Goal: Task Accomplishment & Management: Use online tool/utility

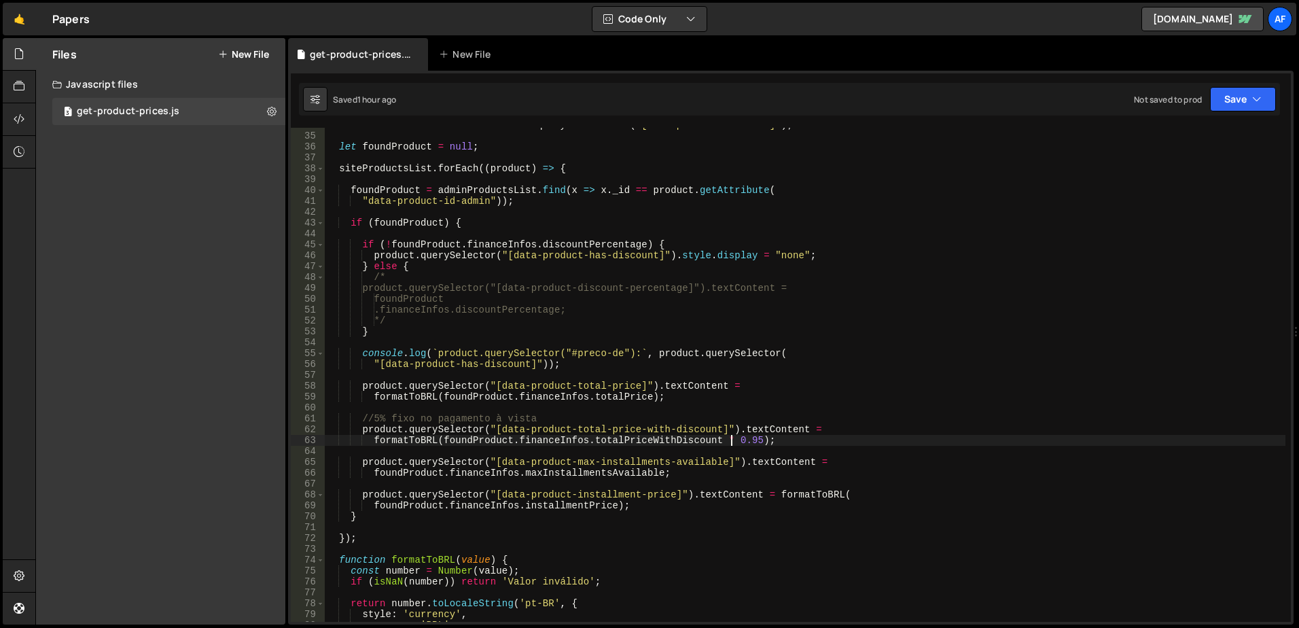
scroll to position [326, 0]
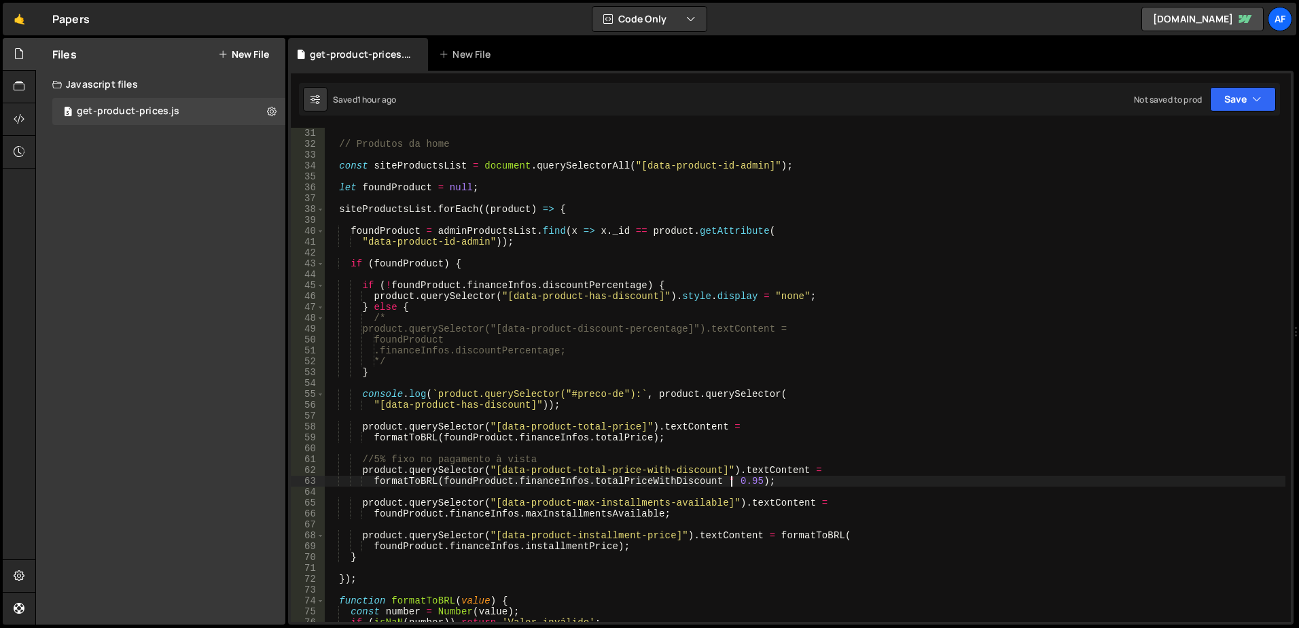
click at [524, 292] on div "// Produtos da home const siteProductsList = document . querySelectorAll ( "[da…" at bounding box center [805, 386] width 961 height 516
drag, startPoint x: 524, startPoint y: 292, endPoint x: 644, endPoint y: 301, distance: 120.6
click at [644, 301] on div "// Produtos da home const siteProductsList = document . querySelectorAll ( "[da…" at bounding box center [805, 386] width 961 height 516
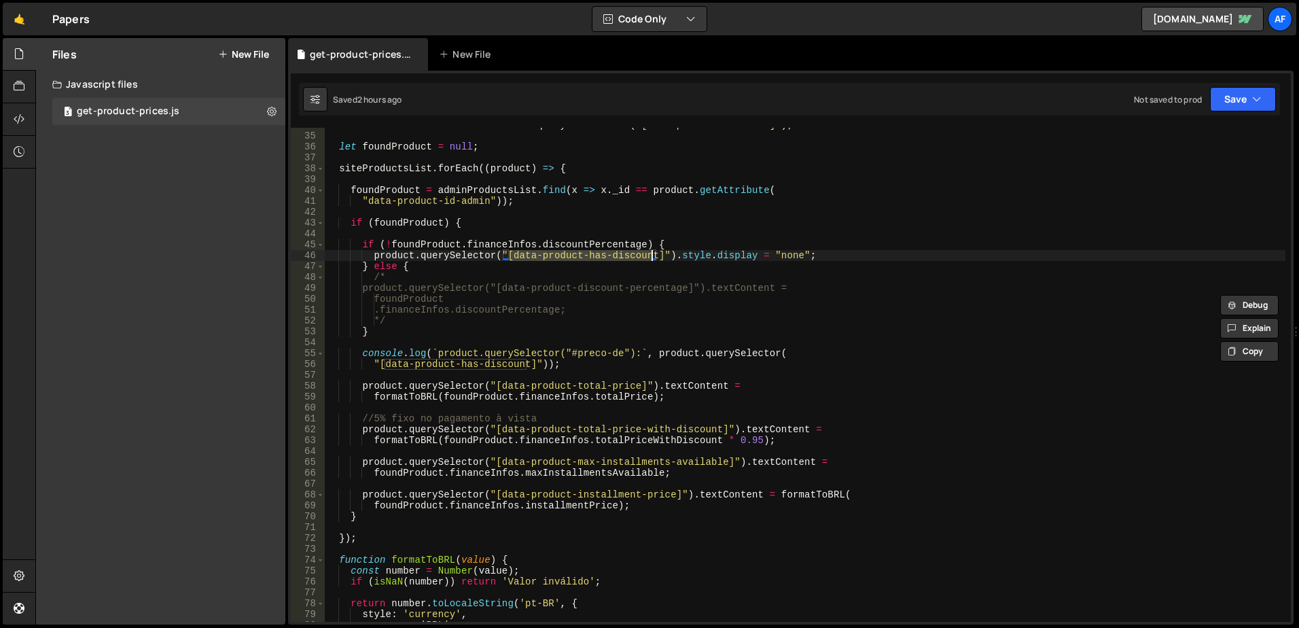
scroll to position [367, 0]
click at [514, 462] on div "const siteProductsList = document . querySelectorAll ( "[data-product-id-admin]…" at bounding box center [805, 378] width 961 height 516
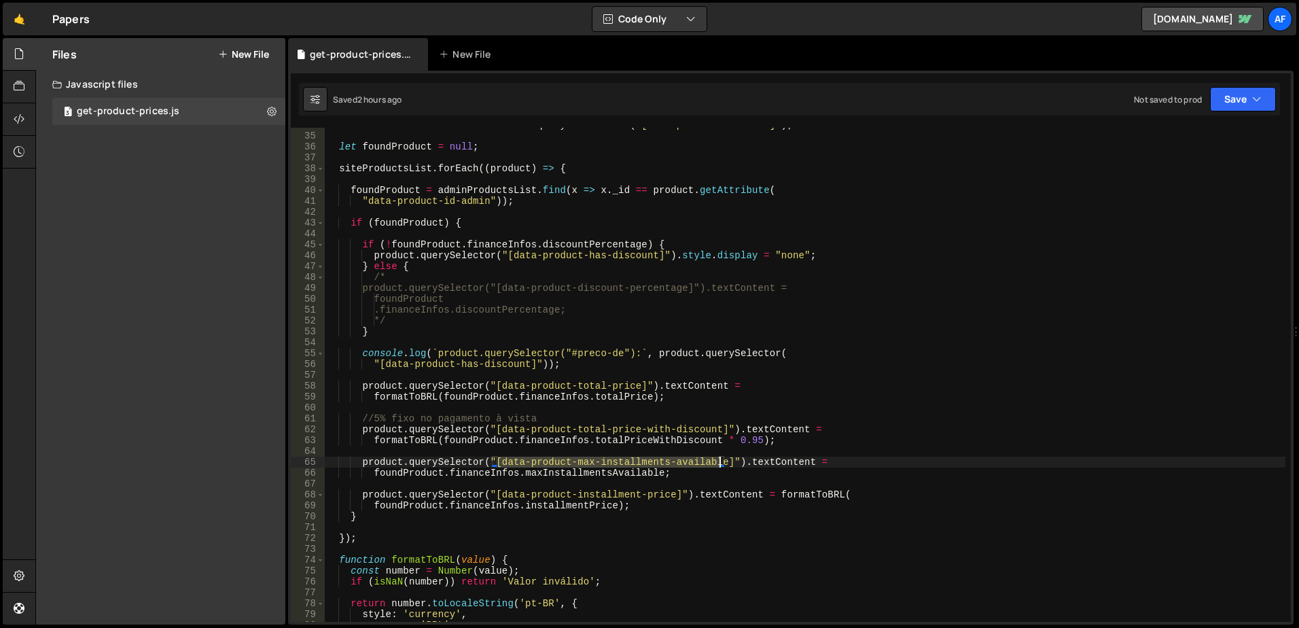
drag, startPoint x: 514, startPoint y: 462, endPoint x: 684, endPoint y: 465, distance: 169.9
click at [684, 465] on div "const siteProductsList = document . querySelectorAll ( "[data-product-id-admin]…" at bounding box center [805, 378] width 961 height 516
click at [510, 480] on div "const siteProductsList = document . querySelectorAll ( "[data-product-id-admin]…" at bounding box center [805, 378] width 961 height 516
type textarea "product.querySelector("[data-product-installment-price]").textContent = formatT…"
drag, startPoint x: 510, startPoint y: 492, endPoint x: 650, endPoint y: 493, distance: 140.7
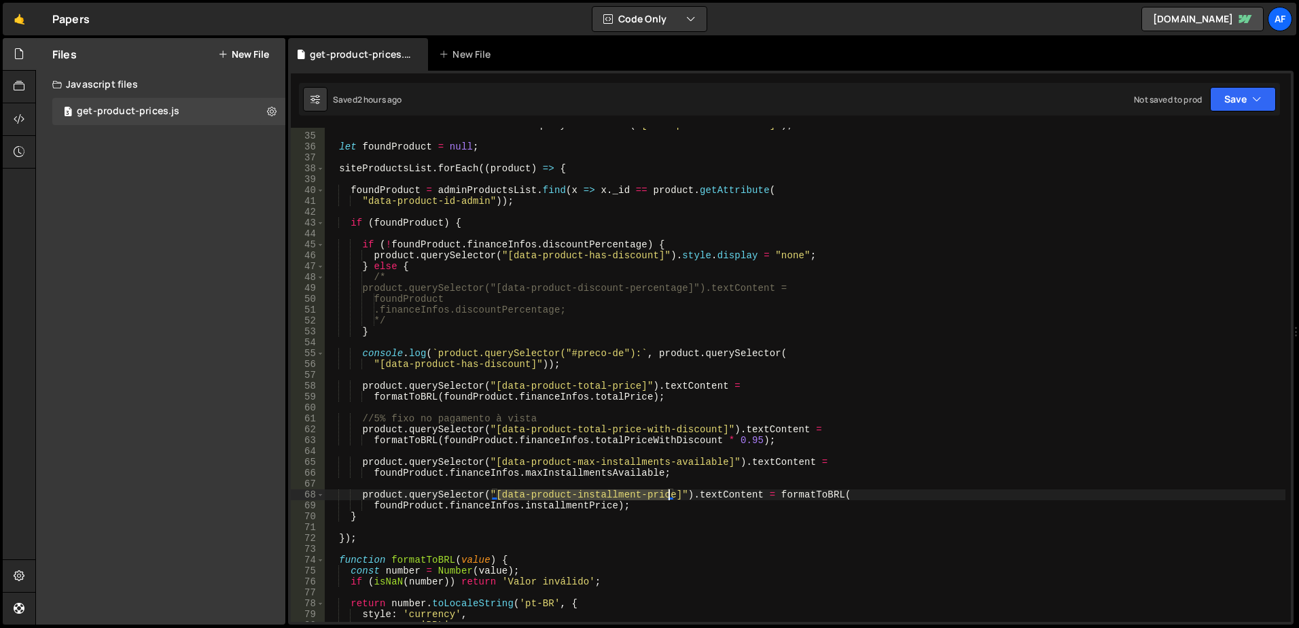
click at [650, 480] on div "const siteProductsList = document . querySelectorAll ( "[data-product-id-admin]…" at bounding box center [805, 378] width 961 height 516
click at [277, 104] on button at bounding box center [272, 111] width 24 height 24
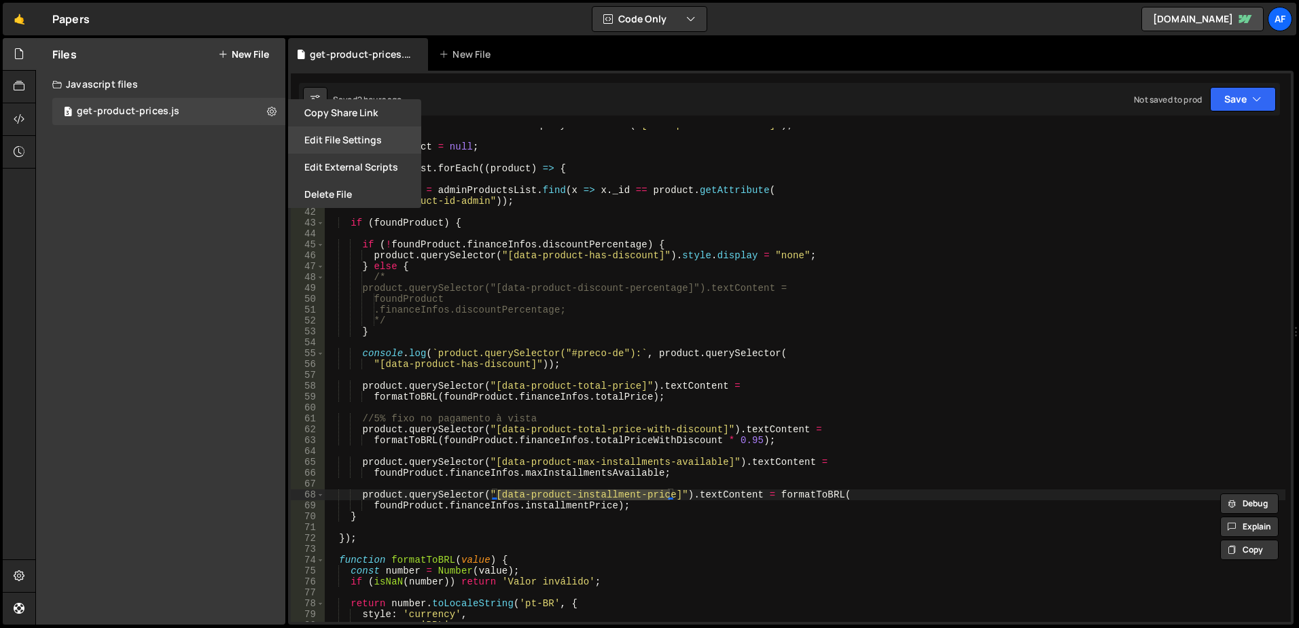
click at [328, 130] on button "Edit File Settings" at bounding box center [354, 139] width 133 height 27
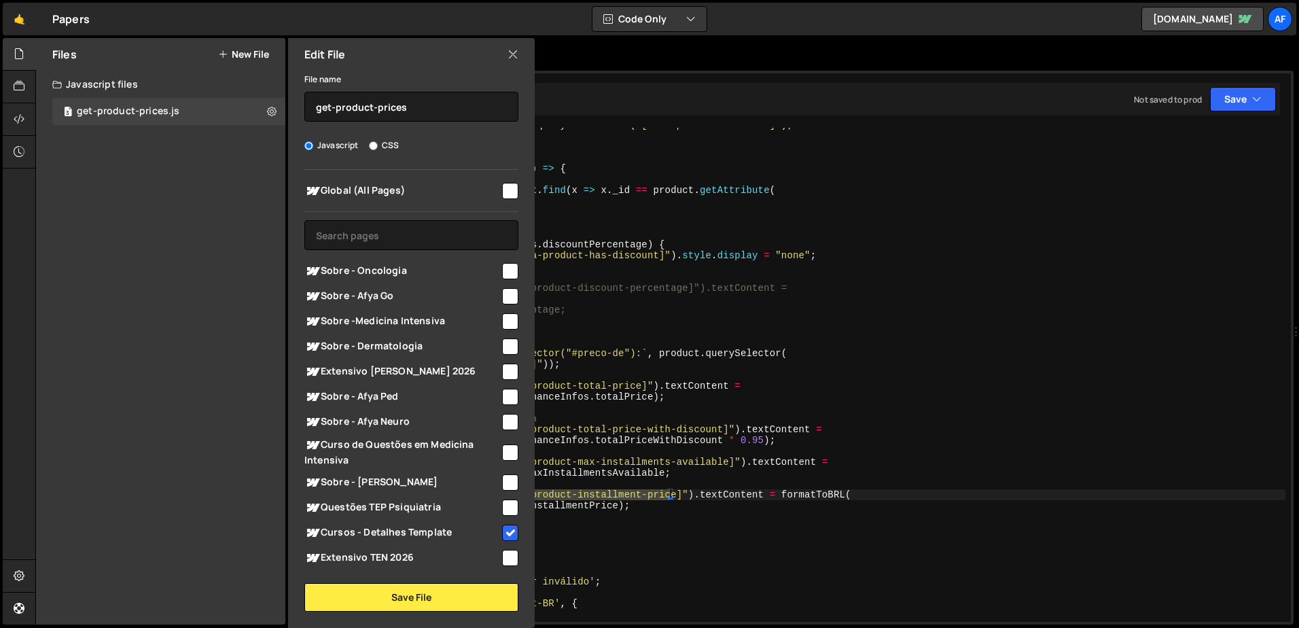
click at [503, 421] on input "checkbox" at bounding box center [510, 422] width 16 height 16
checkbox input "true"
click at [508, 397] on input "checkbox" at bounding box center [510, 397] width 16 height 16
checkbox input "true"
click at [504, 378] on input "checkbox" at bounding box center [510, 372] width 16 height 16
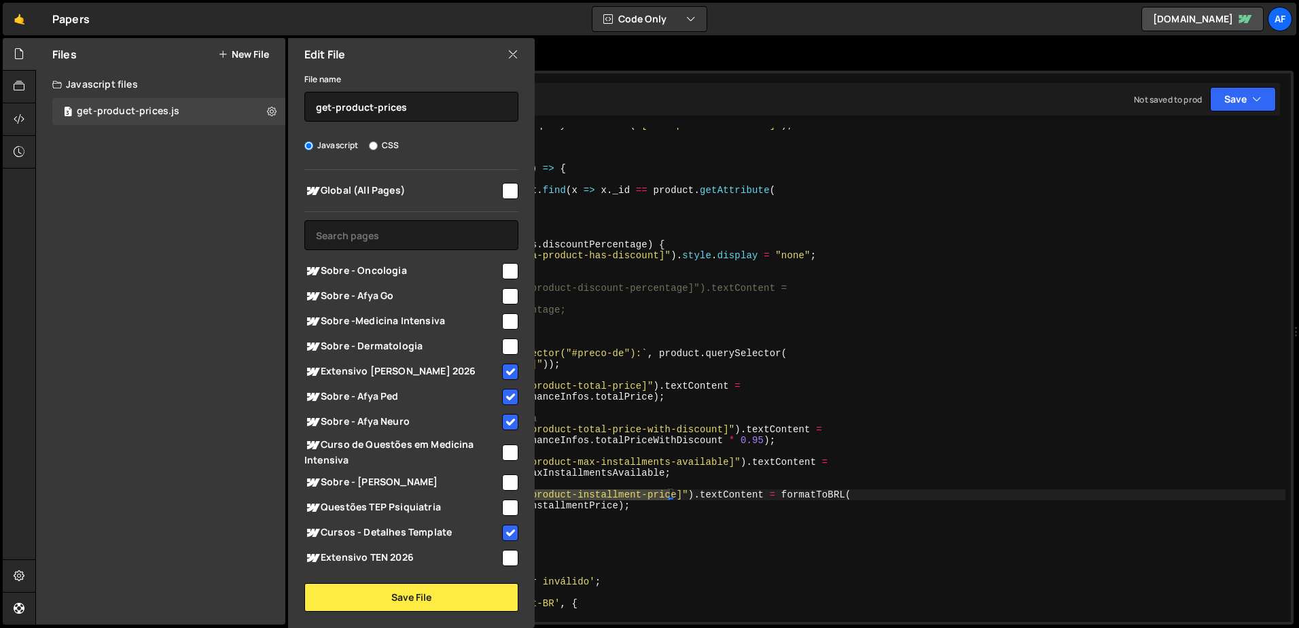
click at [503, 368] on input "checkbox" at bounding box center [510, 372] width 16 height 16
checkbox input "false"
click at [502, 346] on input "checkbox" at bounding box center [510, 346] width 16 height 16
checkbox input "true"
click at [502, 323] on input "checkbox" at bounding box center [510, 321] width 16 height 16
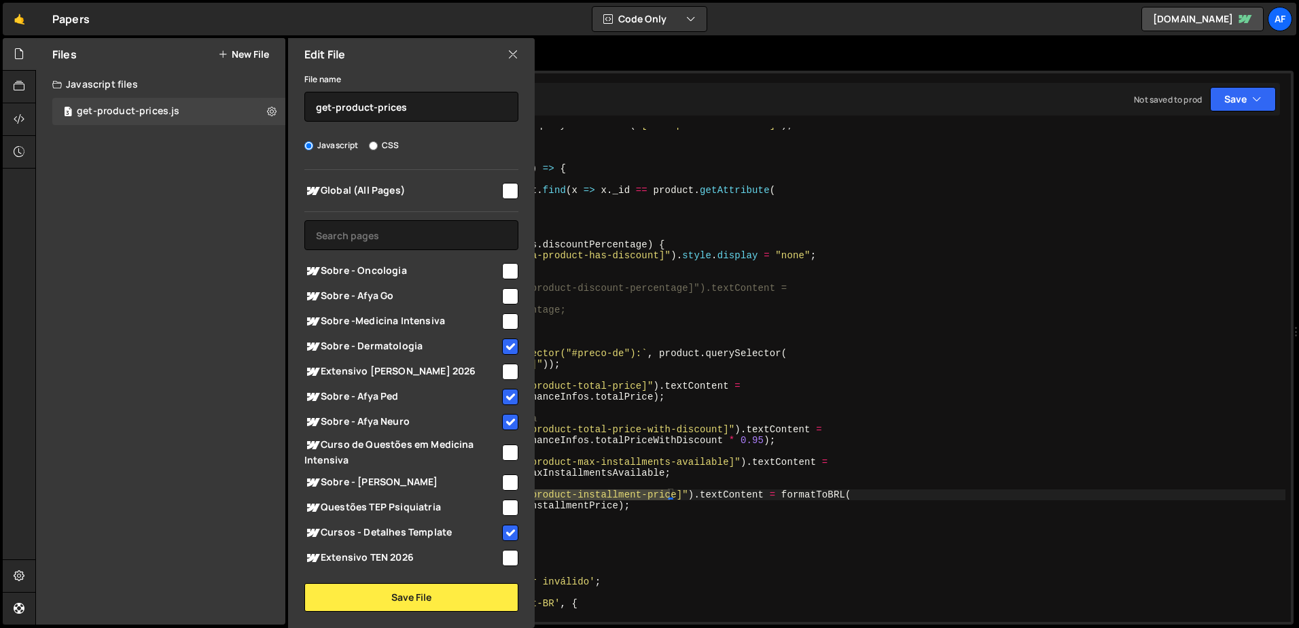
checkbox input "true"
click at [503, 294] on input "checkbox" at bounding box center [510, 296] width 16 height 16
checkbox input "true"
click at [505, 268] on input "checkbox" at bounding box center [510, 271] width 16 height 16
checkbox input "true"
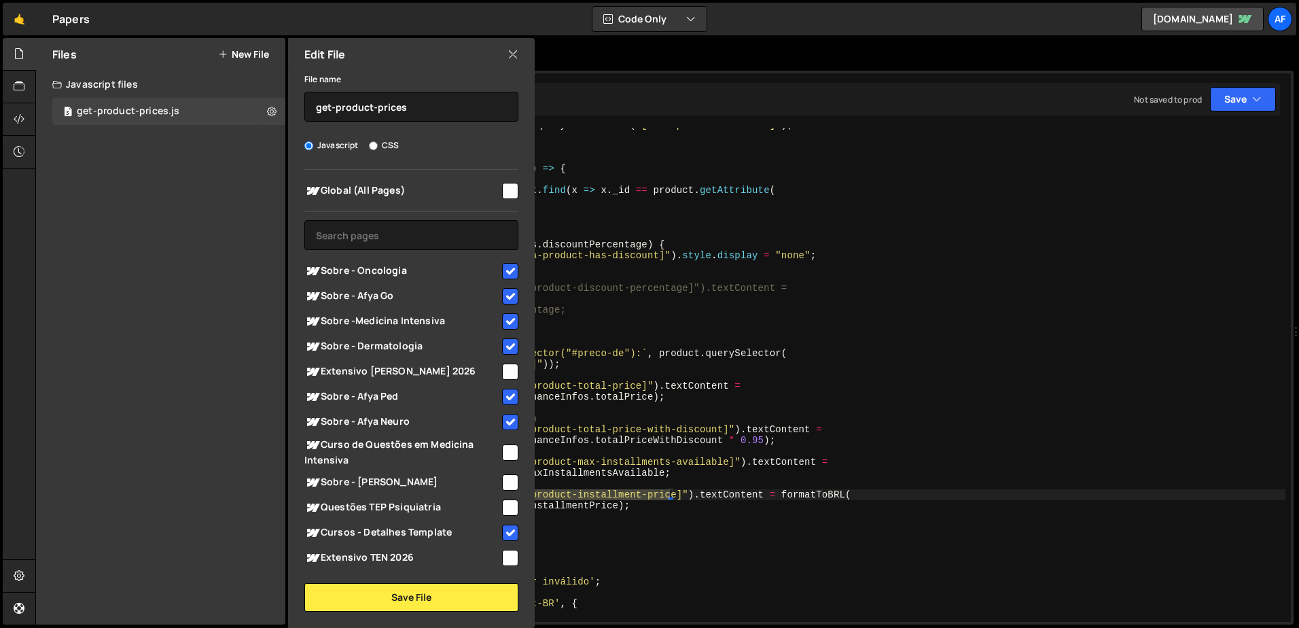
scroll to position [68, 0]
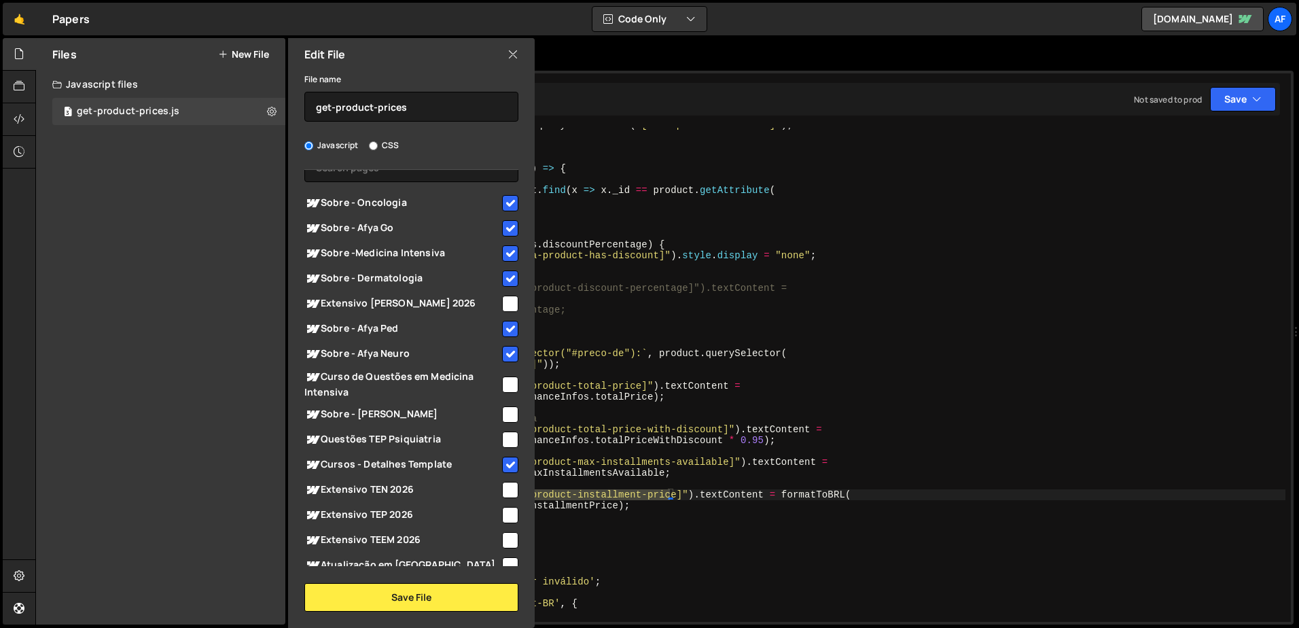
click at [503, 408] on input "checkbox" at bounding box center [510, 414] width 16 height 16
checkbox input "true"
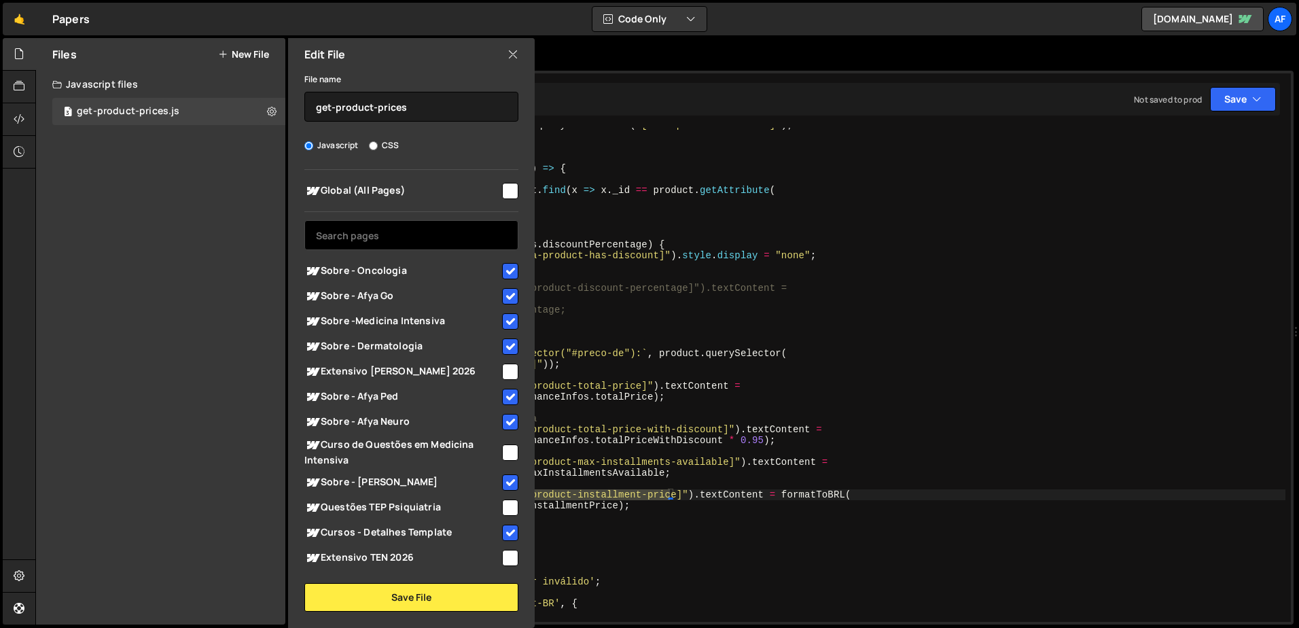
click at [424, 243] on input "text" at bounding box center [411, 235] width 214 height 30
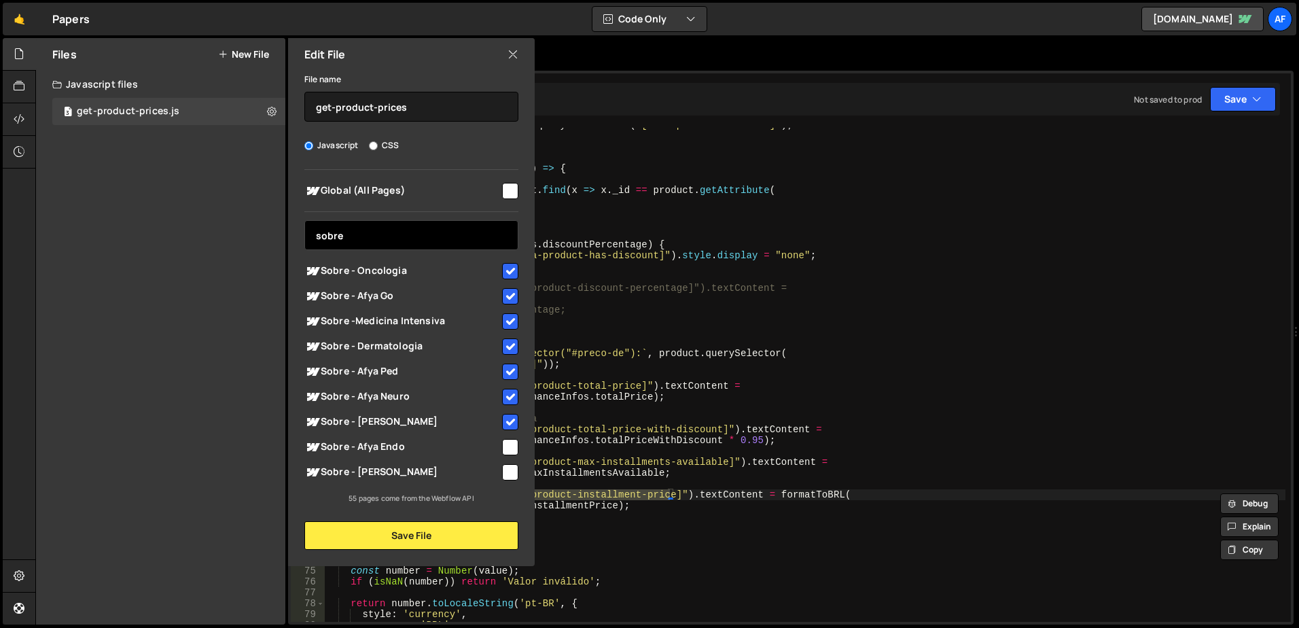
type input "sobre"
click at [510, 451] on input "checkbox" at bounding box center [510, 447] width 16 height 16
checkbox input "true"
click at [512, 464] on input "checkbox" at bounding box center [510, 472] width 16 height 16
checkbox input "true"
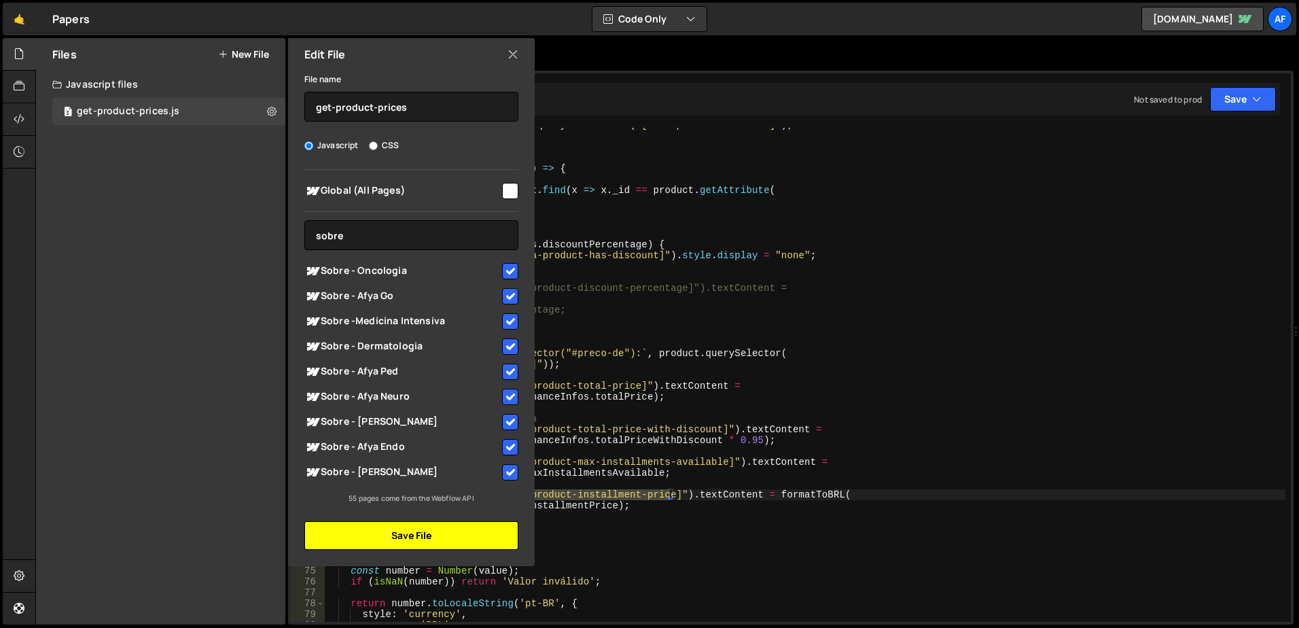
click at [432, 480] on button "Save File" at bounding box center [411, 535] width 214 height 29
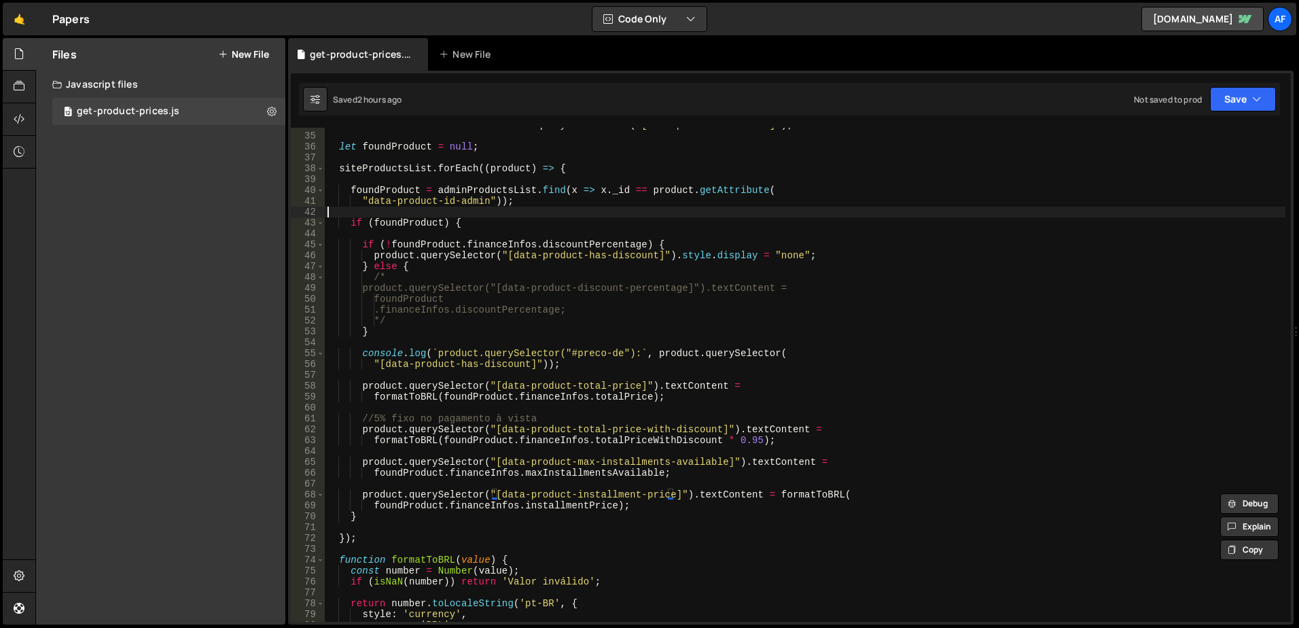
click at [813, 212] on div "const siteProductsList = document . querySelectorAll ( "[data-product-id-admin]…" at bounding box center [805, 378] width 961 height 516
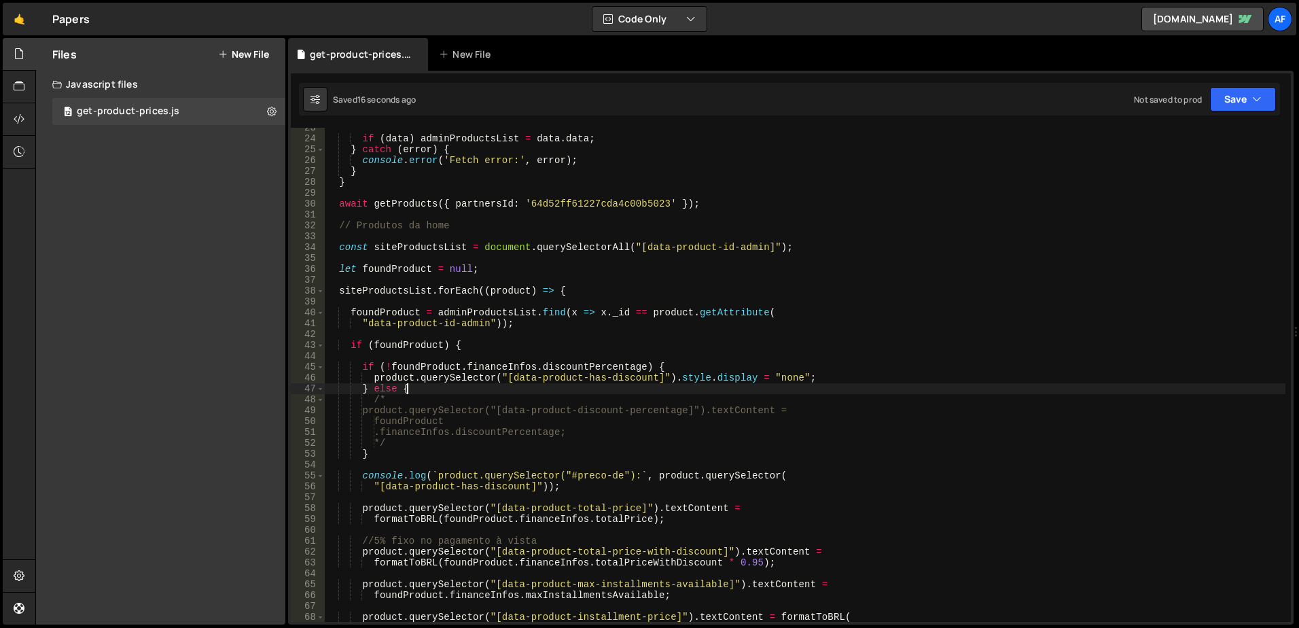
click at [437, 388] on div "if ( data ) adminProductsList = data . data ; } catch ( error ) { console . err…" at bounding box center [805, 380] width 961 height 516
type textarea "} else {"
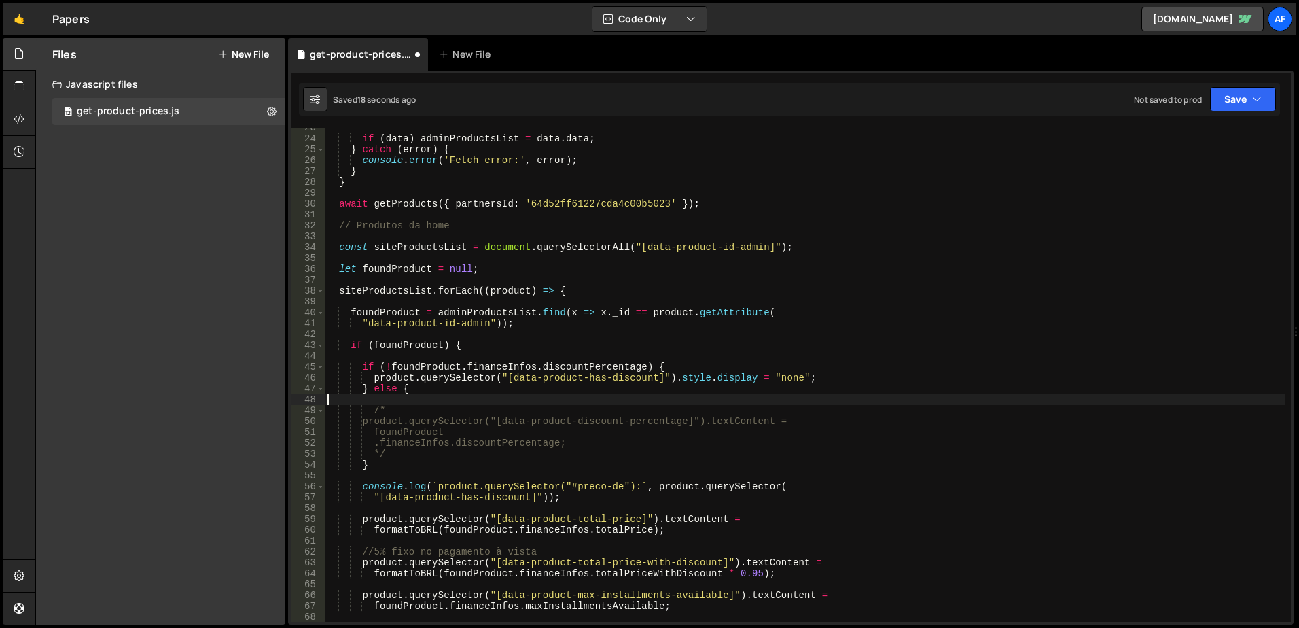
scroll to position [0, 0]
click at [645, 249] on div "if ( data ) adminProductsList = data . data ; } catch ( error ) { console . err…" at bounding box center [805, 380] width 961 height 516
drag, startPoint x: 645, startPoint y: 249, endPoint x: 741, endPoint y: 244, distance: 96.6
click at [741, 244] on div "if ( data ) adminProductsList = data . data ; } catch ( error ) { console . err…" at bounding box center [805, 380] width 961 height 516
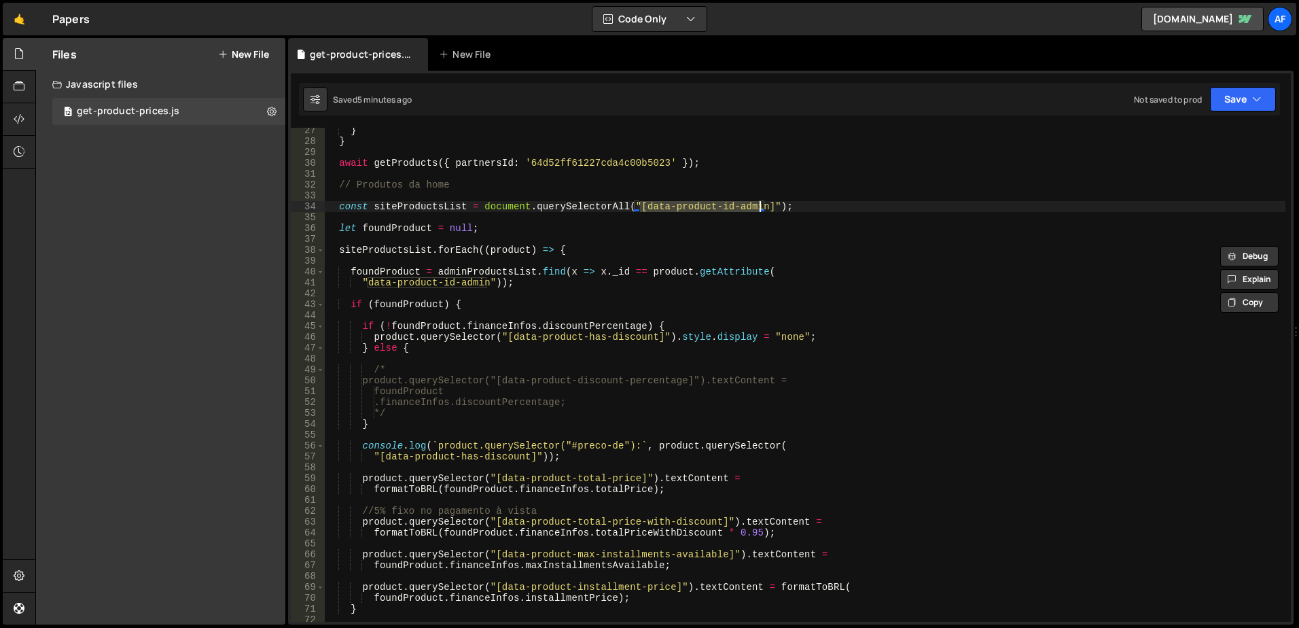
scroll to position [285, 0]
click at [511, 480] on div "} } await getProducts ({ partnersId : '64d52ff61227cda4c00b5023' }) ; // Produt…" at bounding box center [805, 383] width 961 height 516
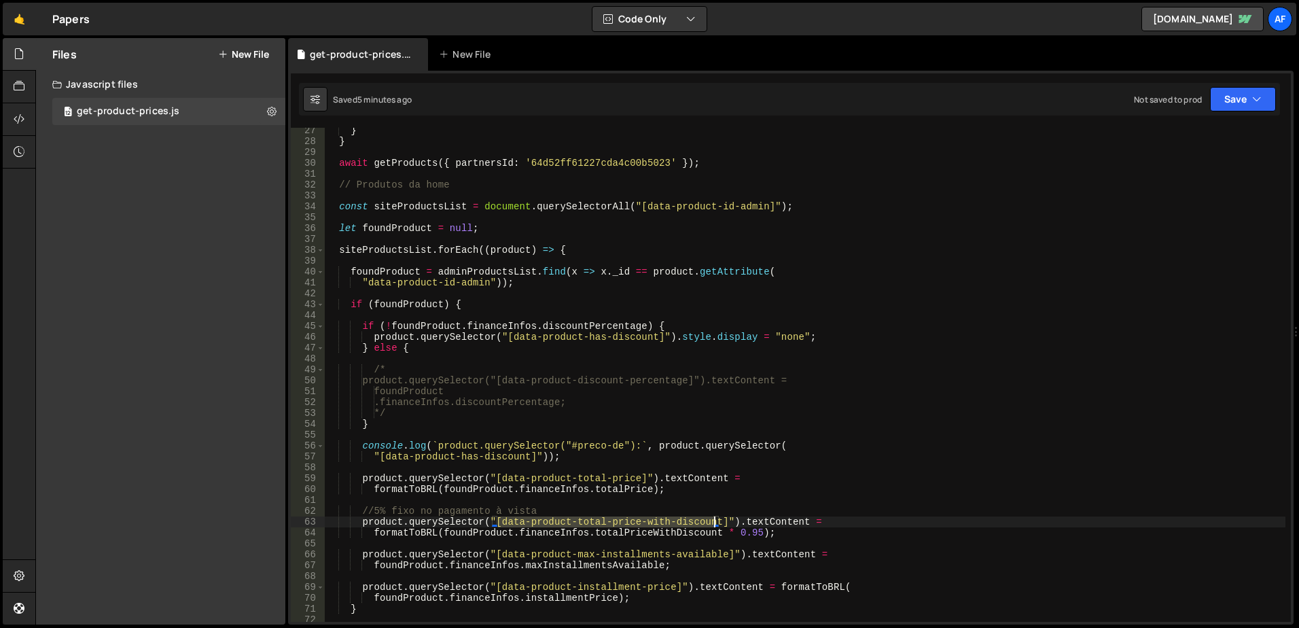
drag, startPoint x: 511, startPoint y: 524, endPoint x: 692, endPoint y: 522, distance: 181.4
click at [692, 480] on div "} } await getProducts ({ partnersId : '64d52ff61227cda4c00b5023' }) ; // Produt…" at bounding box center [805, 383] width 961 height 516
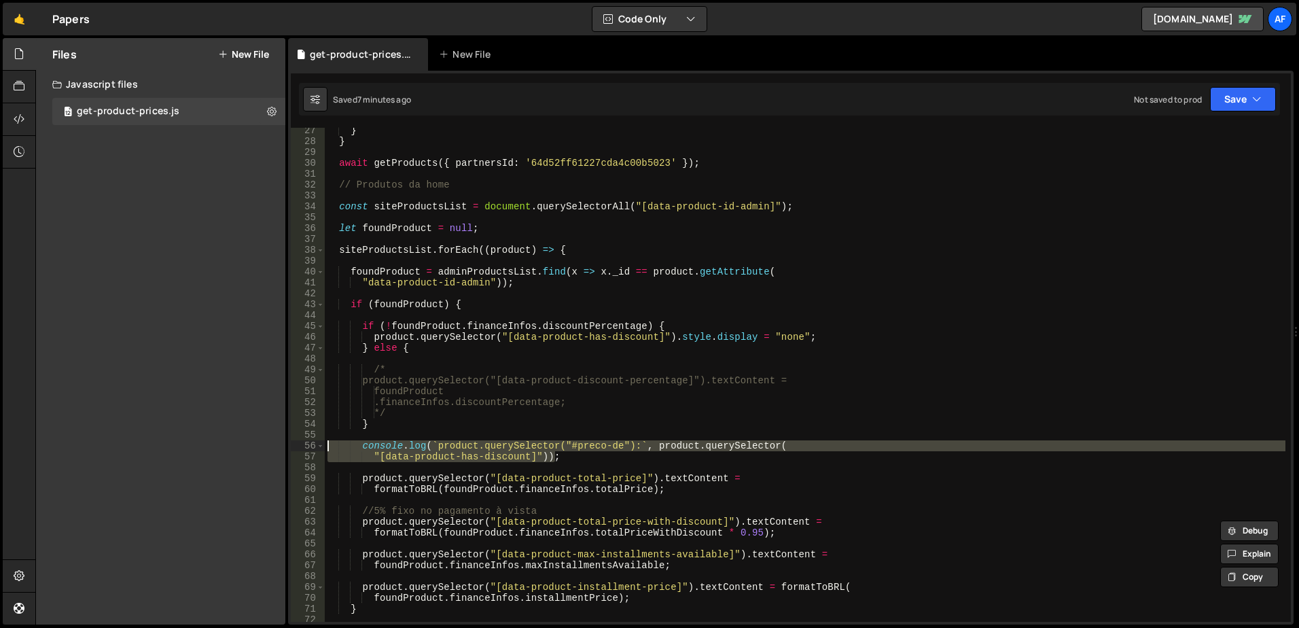
drag, startPoint x: 565, startPoint y: 454, endPoint x: 305, endPoint y: 444, distance: 259.7
click at [305, 444] on div "product.querySelector("[data-product-total-price-with-discount]").textContent =…" at bounding box center [791, 375] width 1000 height 494
type textarea "console.log(`product.querySelector("#preco-de"): `, product.querySelector( "[da…"
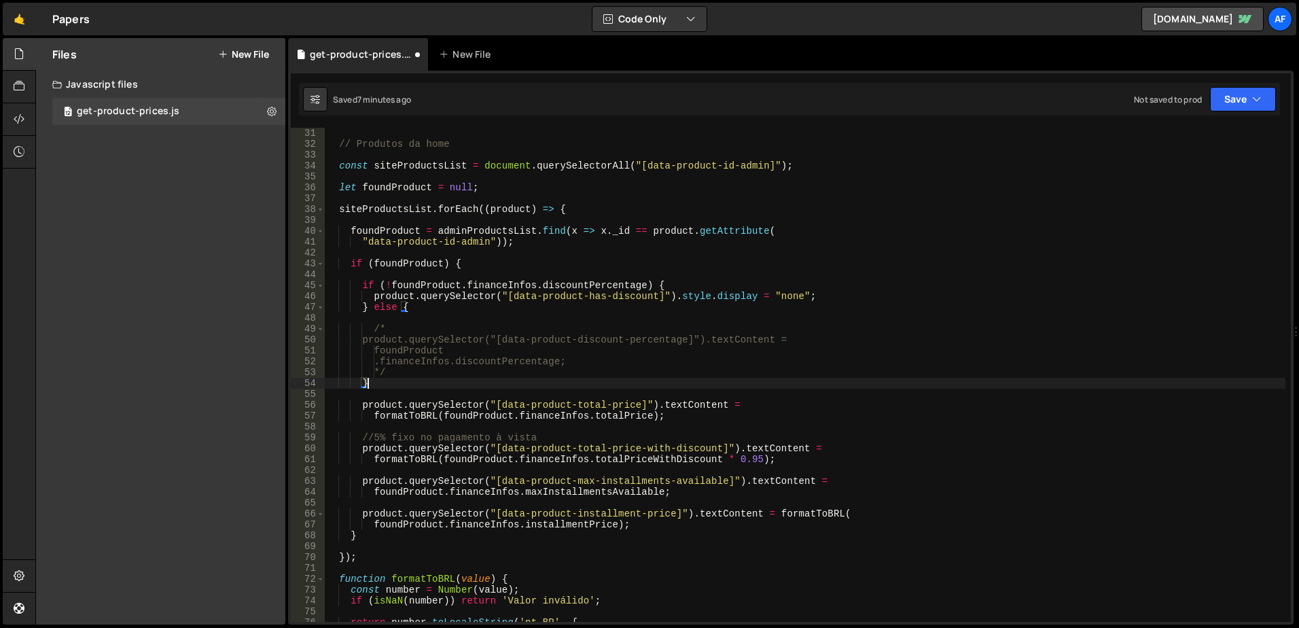
scroll to position [326, 0]
click at [525, 295] on div "// Produtos da home const siteProductsList = document . querySelectorAll ( "[da…" at bounding box center [805, 386] width 961 height 516
drag, startPoint x: 525, startPoint y: 295, endPoint x: 620, endPoint y: 301, distance: 94.6
click at [620, 301] on div "// Produtos da home const siteProductsList = document . querySelectorAll ( "[da…" at bounding box center [805, 386] width 961 height 516
click at [611, 353] on div "// Produtos da home const siteProductsList = document . querySelectorAll ( "[da…" at bounding box center [805, 386] width 961 height 516
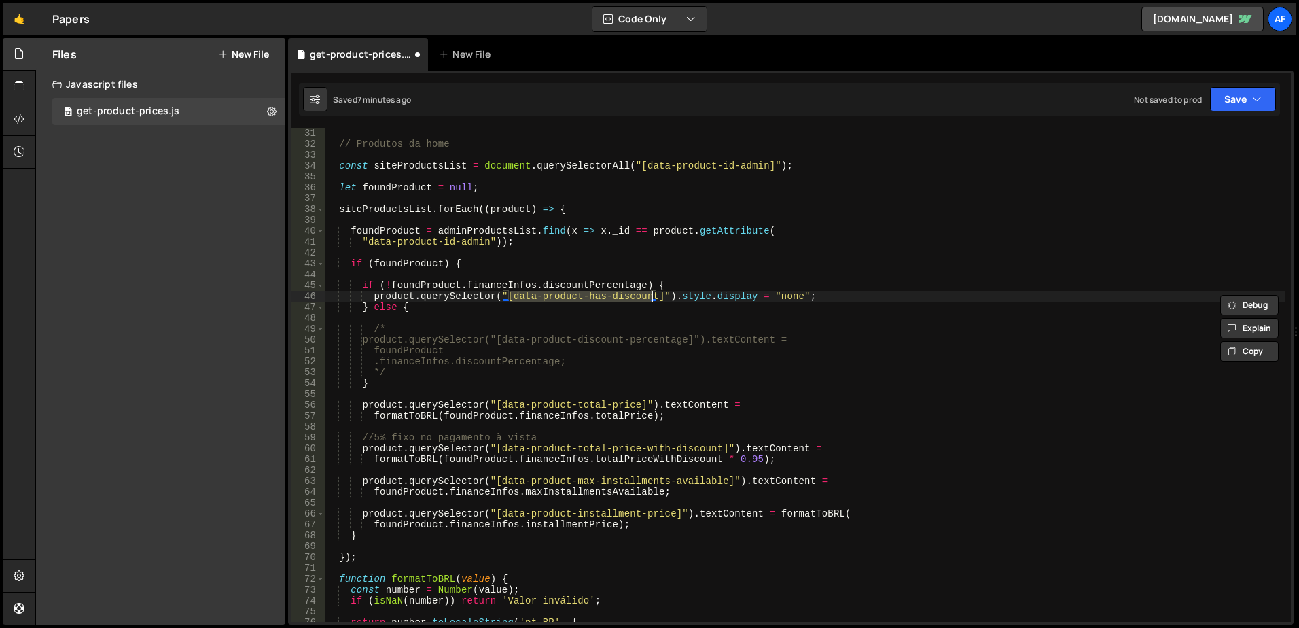
type textarea "foundProduct"
click at [14, 16] on link "🤙" at bounding box center [19, 19] width 33 height 33
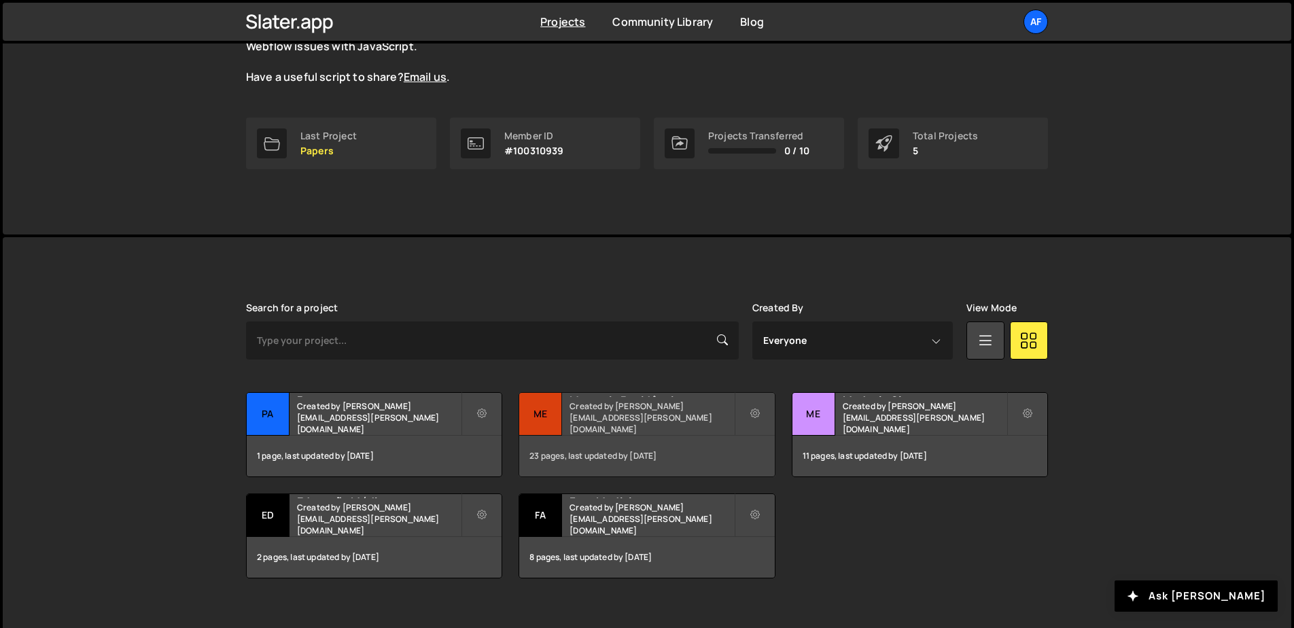
scroll to position [173, 0]
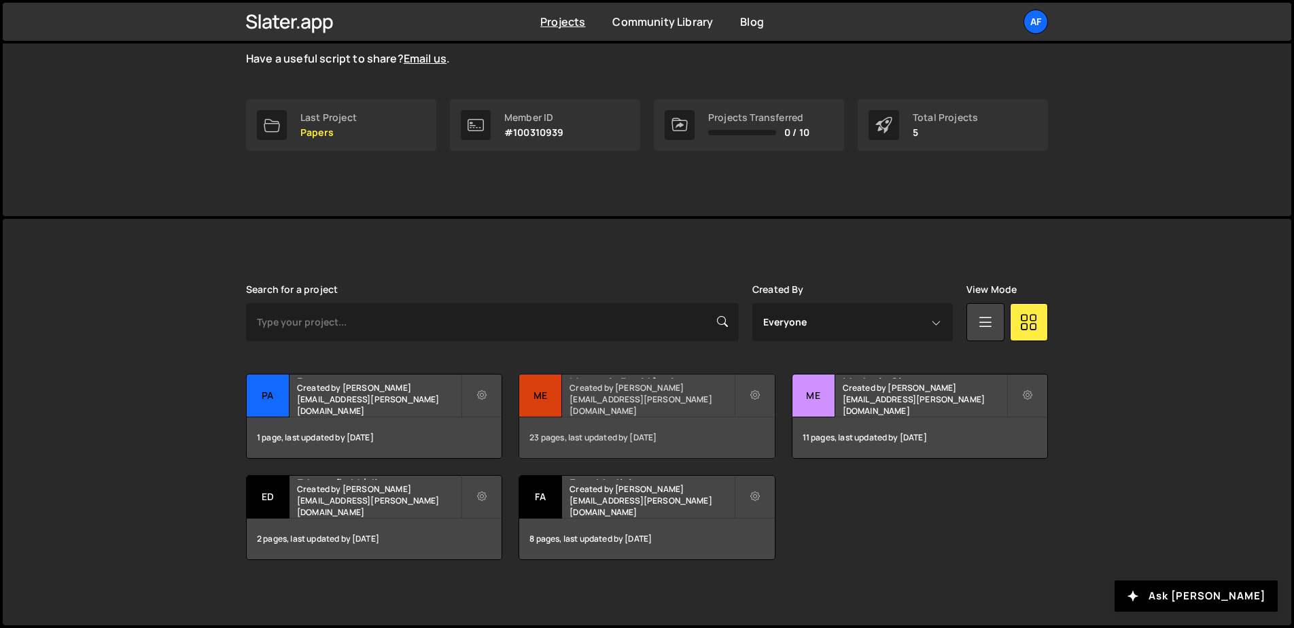
click at [635, 402] on small "Created by hudson.oliveira@afya.com.br" at bounding box center [651, 399] width 164 height 35
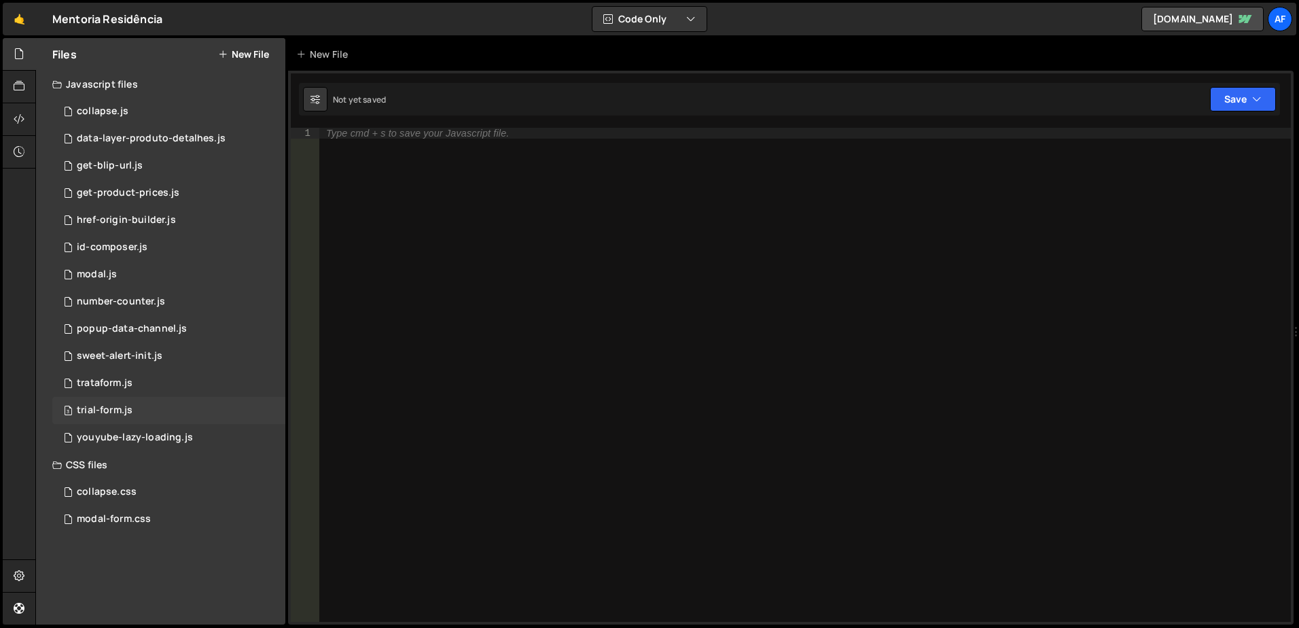
click at [135, 406] on div "3 trial-form.js 0" at bounding box center [168, 410] width 233 height 27
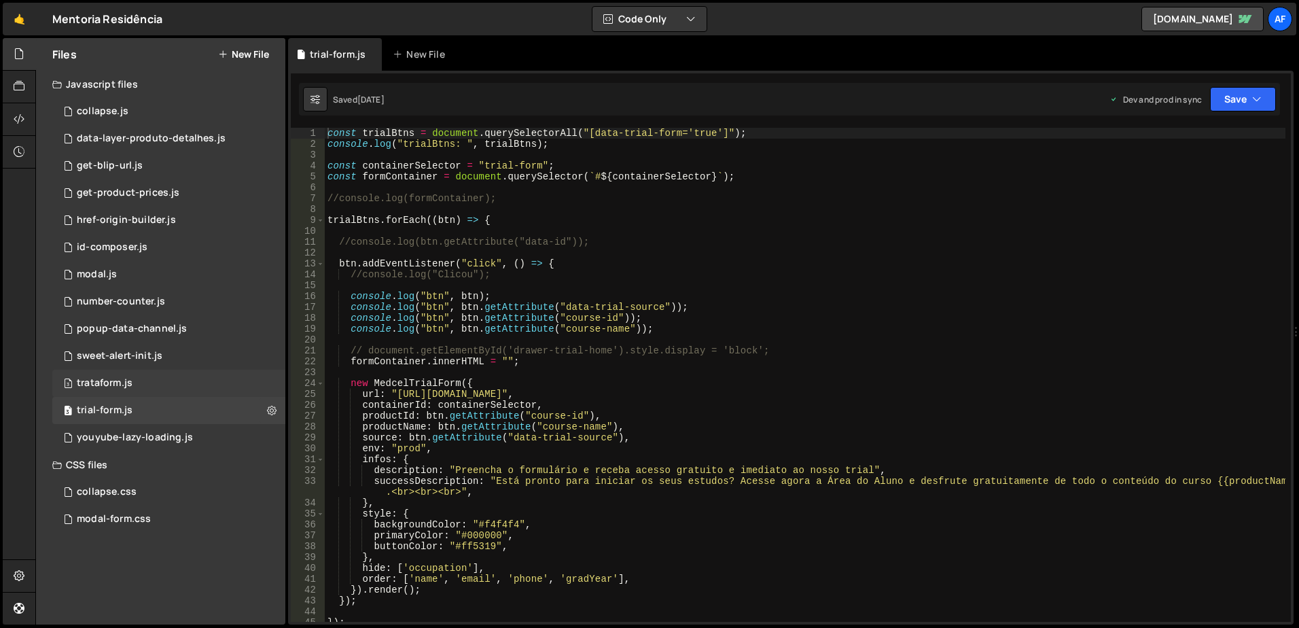
click at [138, 388] on div "3 trataform.js 0" at bounding box center [168, 383] width 233 height 27
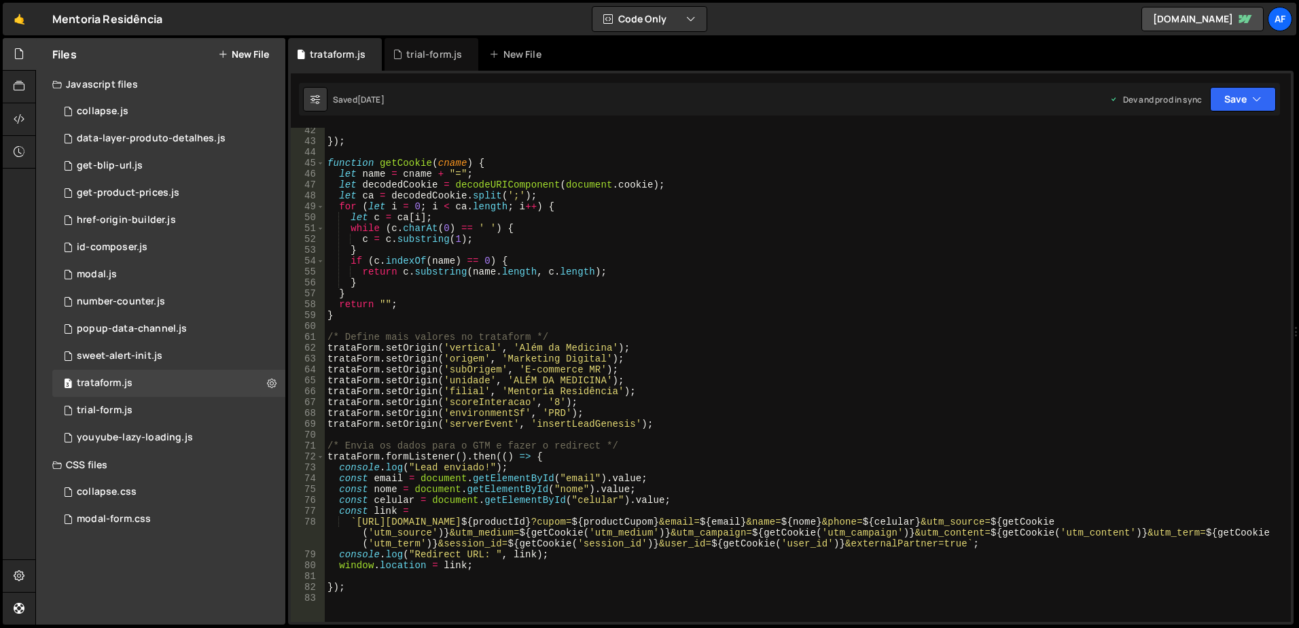
scroll to position [489, 0]
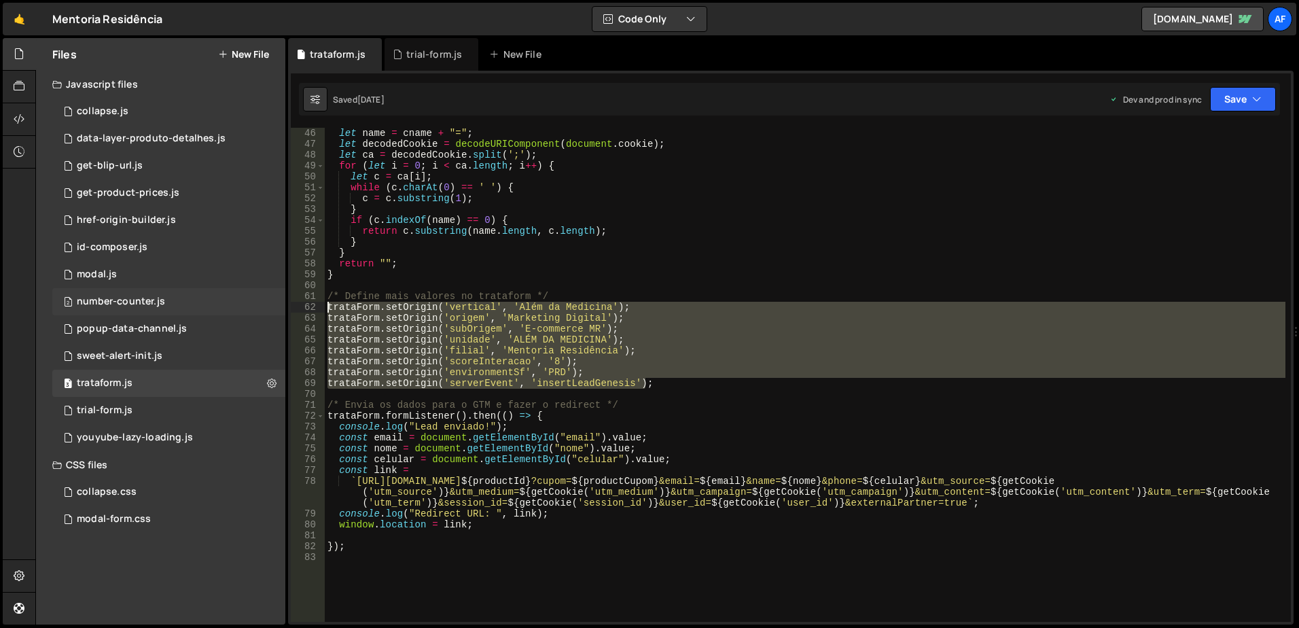
drag, startPoint x: 682, startPoint y: 387, endPoint x: 284, endPoint y: 311, distance: 405.4
click at [284, 311] on div "Files New File Javascript files 1 collapse.js 0 1 data-layer-produto-detalhes.j…" at bounding box center [667, 331] width 1264 height 587
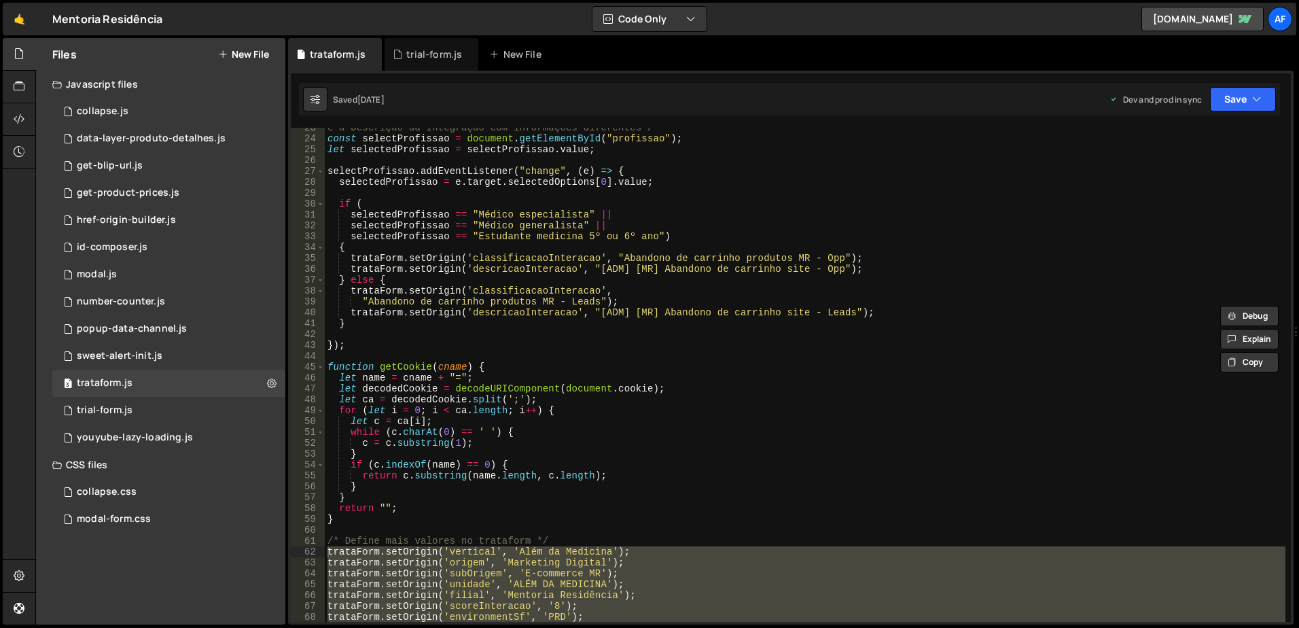
scroll to position [204, 0]
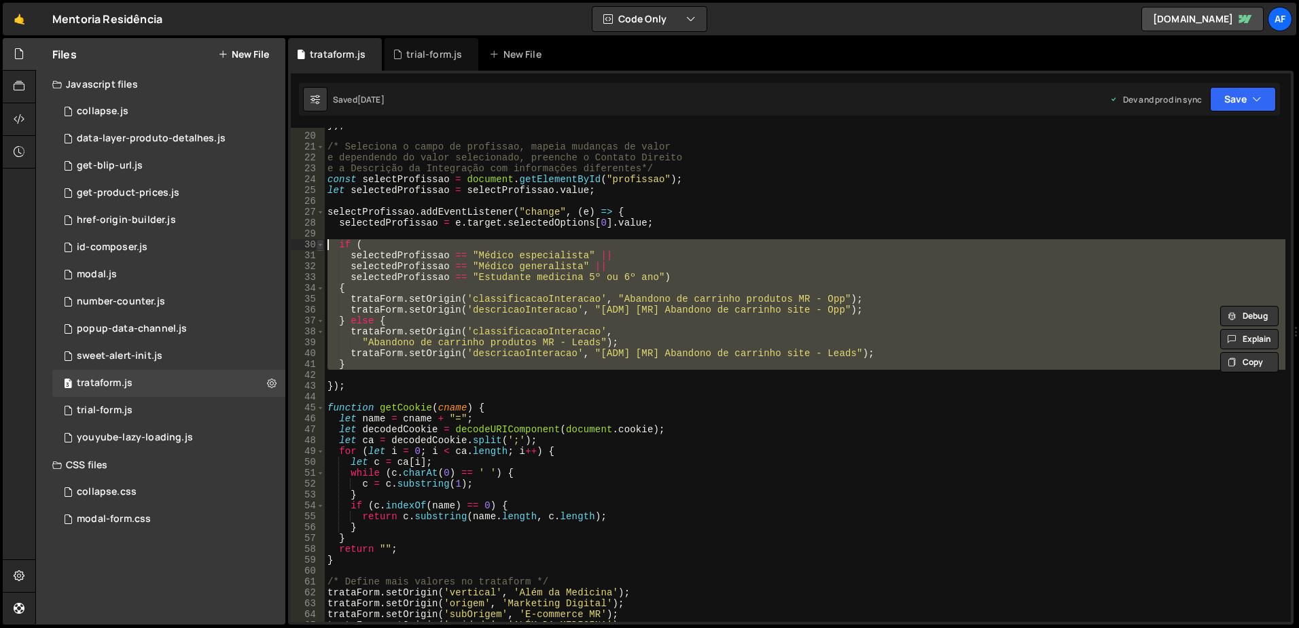
drag, startPoint x: 364, startPoint y: 370, endPoint x: 321, endPoint y: 247, distance: 130.2
click at [321, 247] on div "trataForm.setOrigin('vertical', 'Além da Medicina'); trataForm.setOrigin('orige…" at bounding box center [791, 375] width 1000 height 494
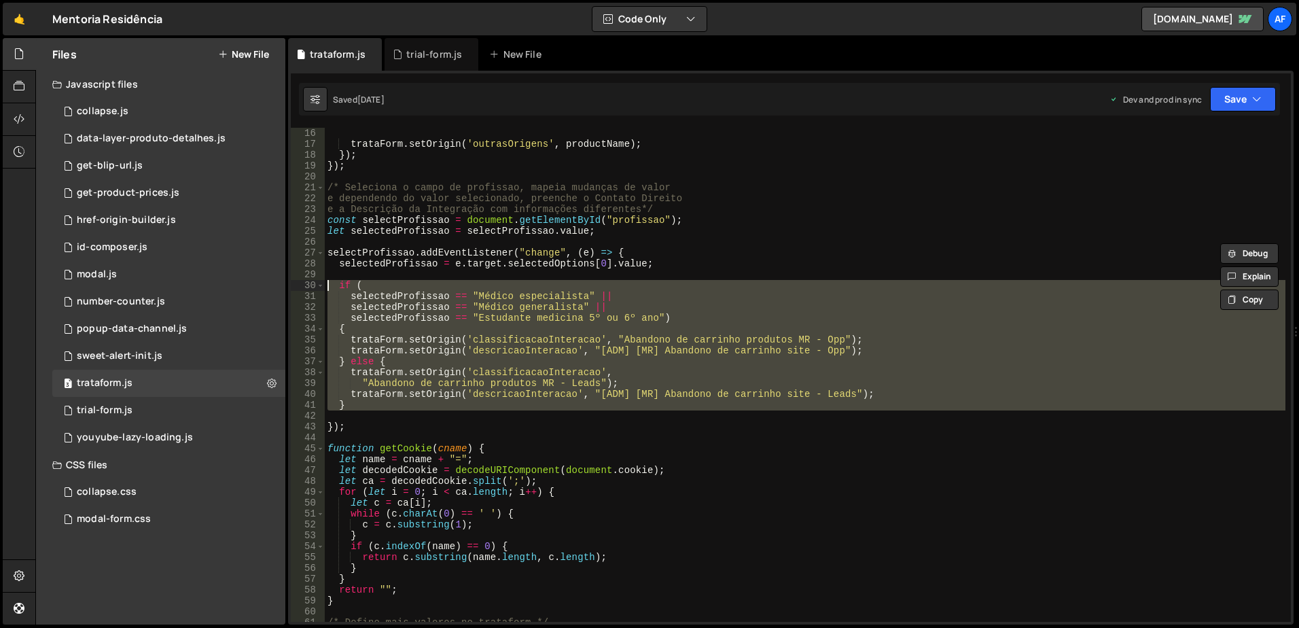
scroll to position [163, 0]
click at [572, 288] on div "trataForm . setOrigin ( 'outrasOrigens' , productName ) ; }) ; }) ; /* Selecion…" at bounding box center [805, 375] width 961 height 494
type textarea "if ("
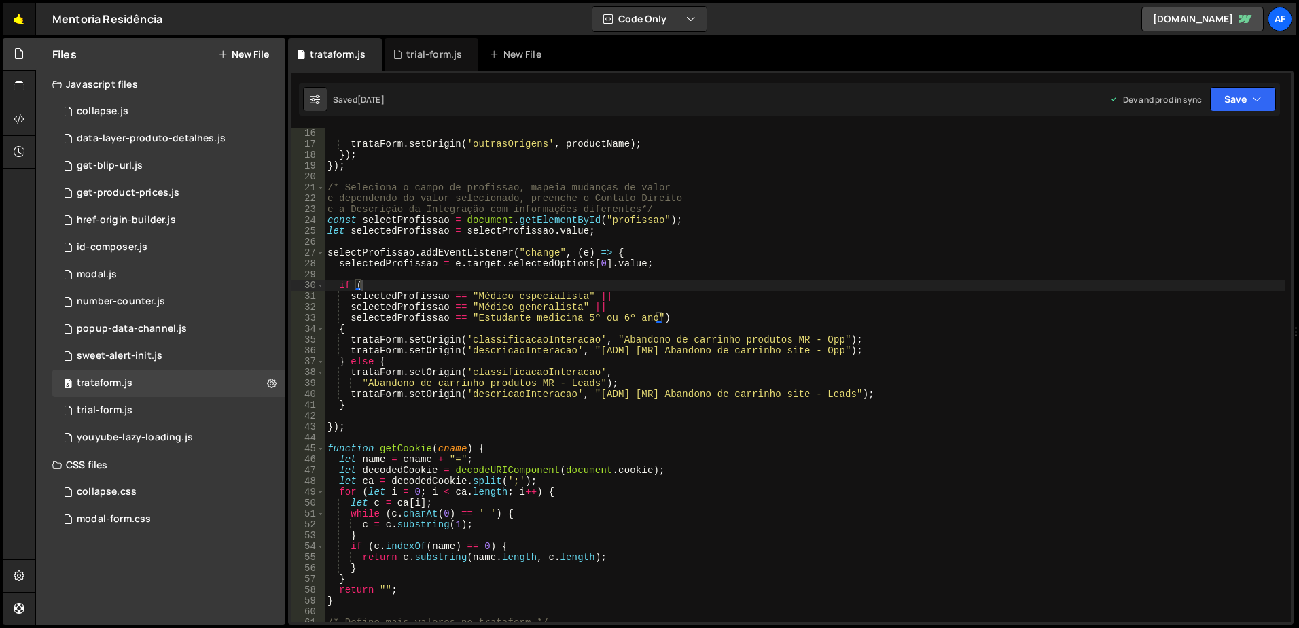
click at [22, 14] on link "🤙" at bounding box center [19, 19] width 33 height 33
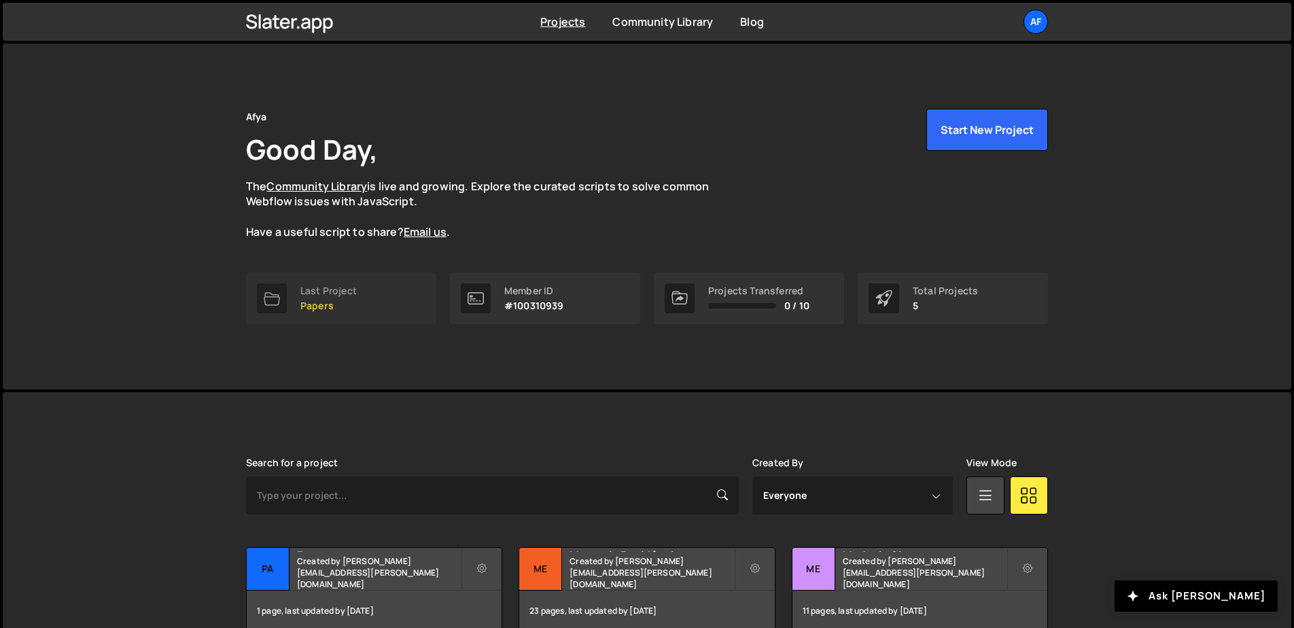
click at [309, 291] on div "Last Project" at bounding box center [328, 290] width 56 height 11
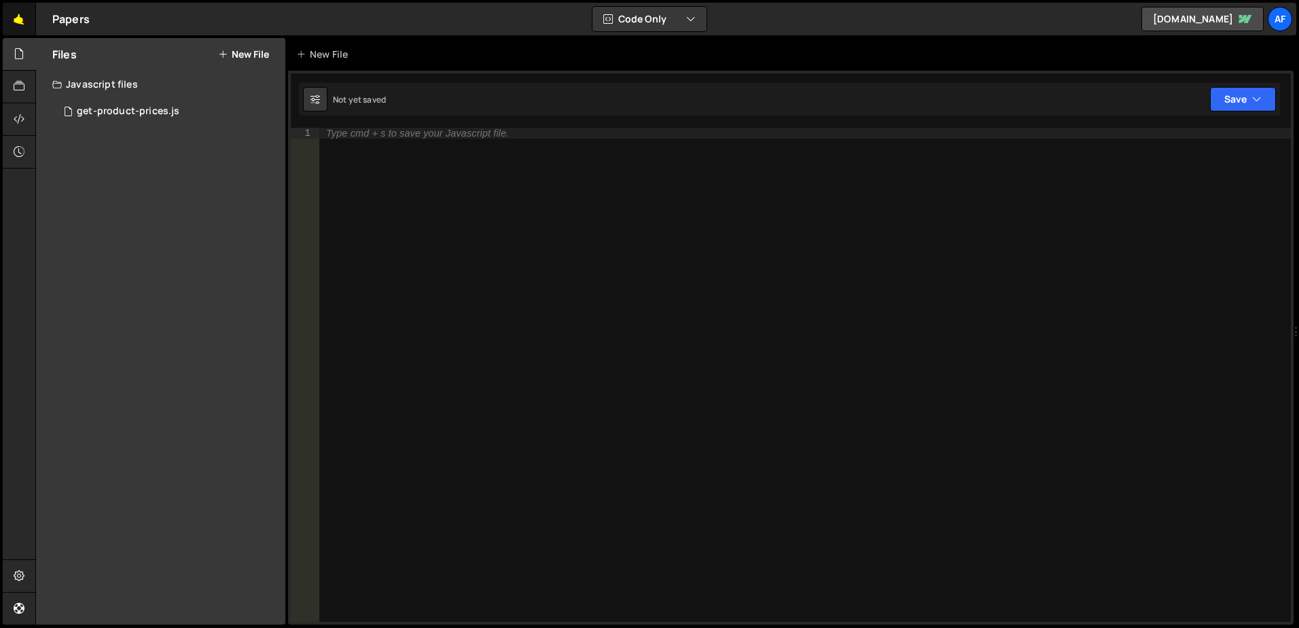
click at [13, 20] on link "🤙" at bounding box center [19, 19] width 33 height 33
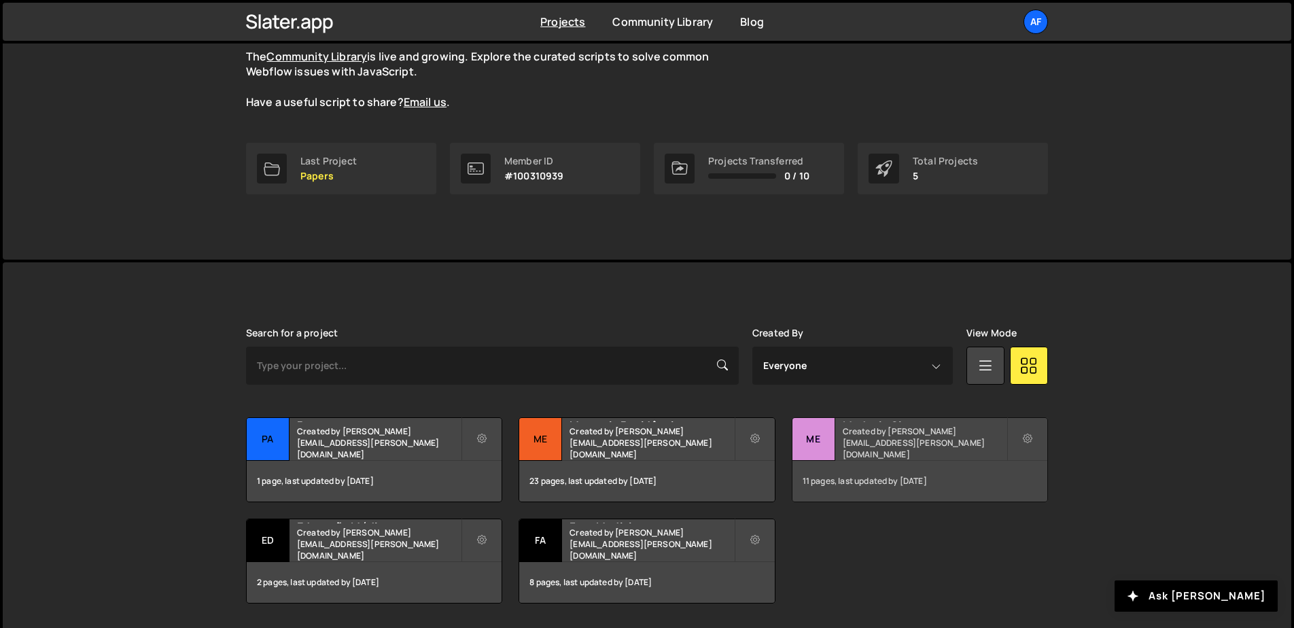
scroll to position [136, 0]
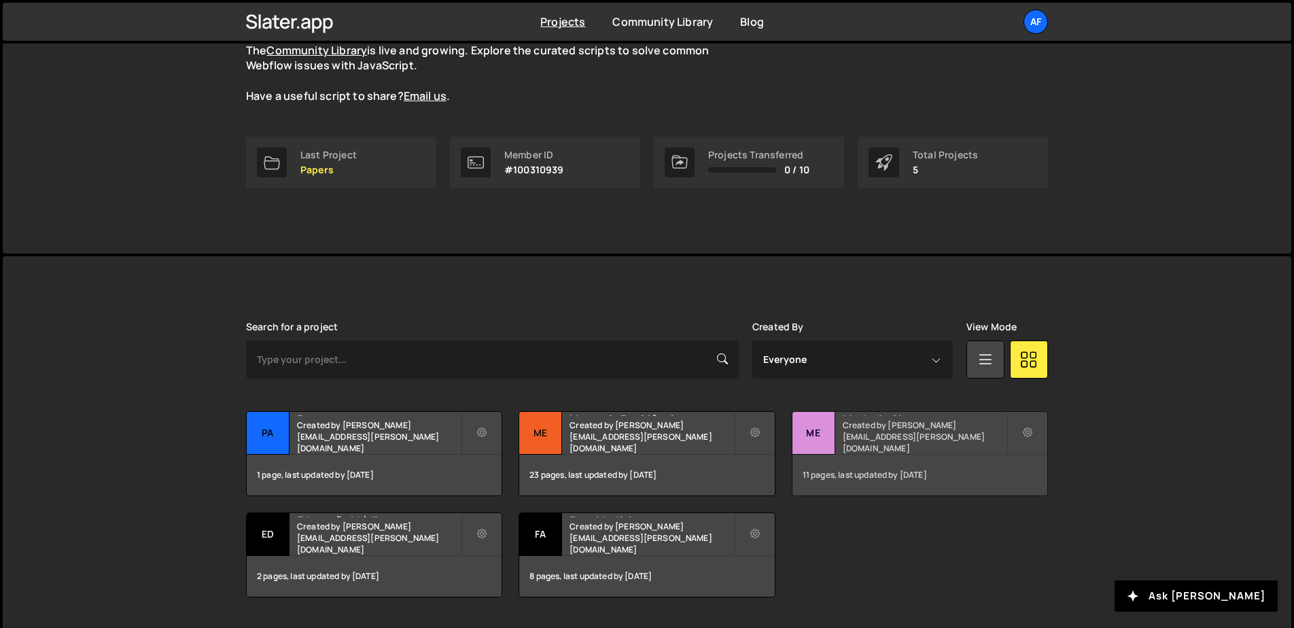
click at [894, 416] on h2 "Medcel - Site" at bounding box center [925, 414] width 164 height 4
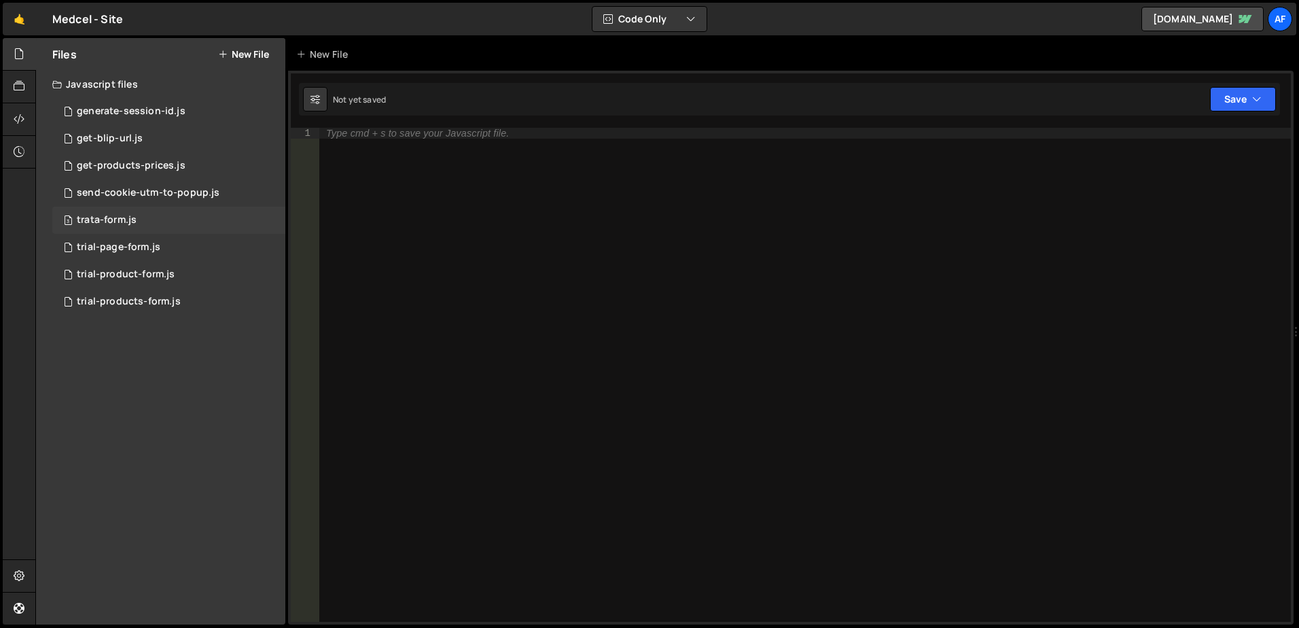
click at [139, 226] on div "3 trata-form.js 0" at bounding box center [168, 220] width 233 height 27
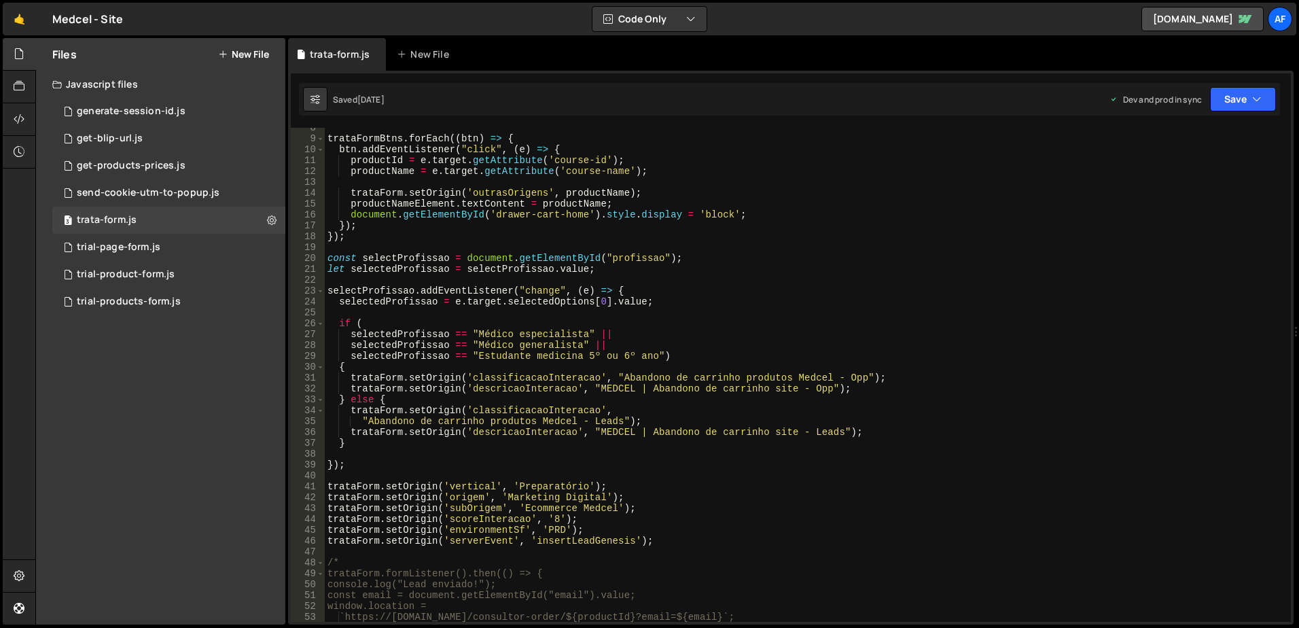
scroll to position [163, 0]
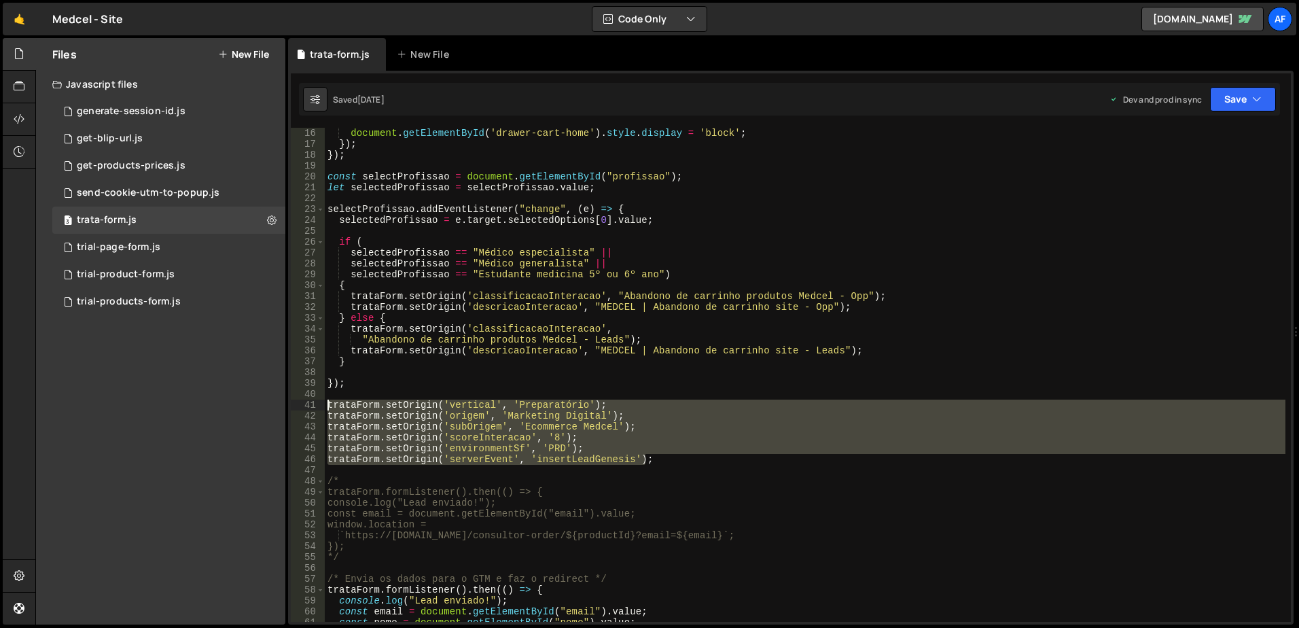
drag, startPoint x: 684, startPoint y: 463, endPoint x: 312, endPoint y: 408, distance: 375.6
click at [312, 408] on div "trataForm.setOrigin('serverEvent', 'insertLeadGenesis'); 16 17 18 19 20 21 22 2…" at bounding box center [791, 375] width 1000 height 494
type textarea "trataForm.setOrigin('vertical', 'Preparatório'); trataForm.setOrigin('origem', …"
click at [25, 5] on link "🤙" at bounding box center [19, 19] width 33 height 33
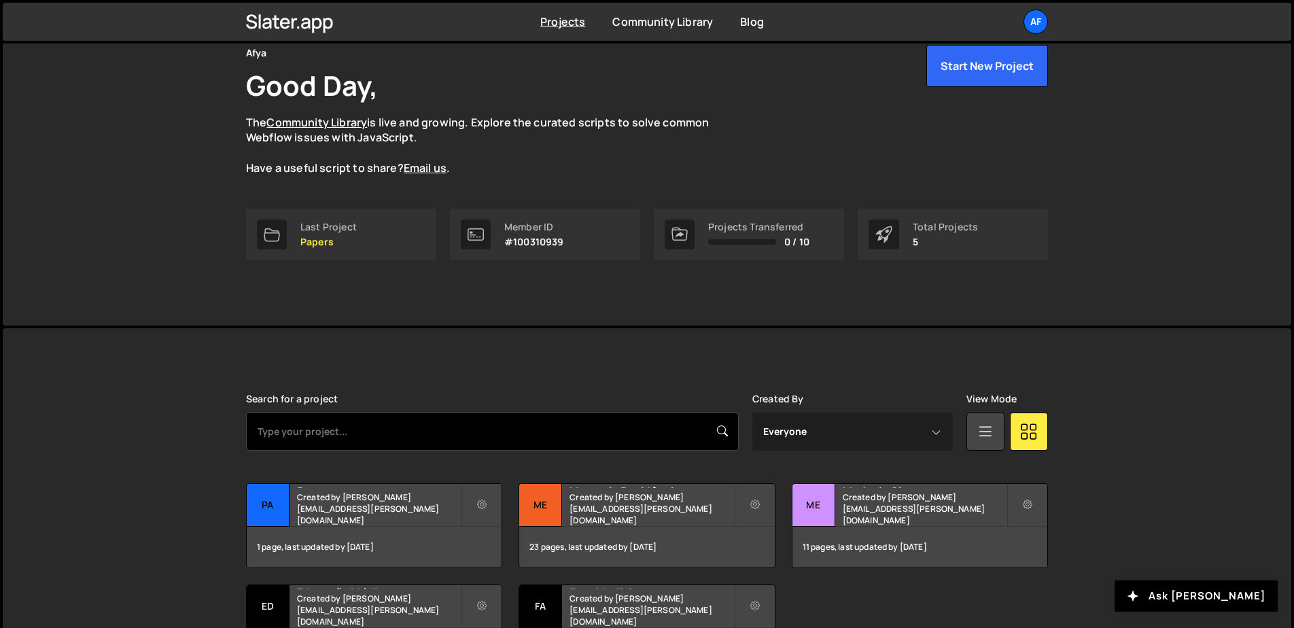
scroll to position [173, 0]
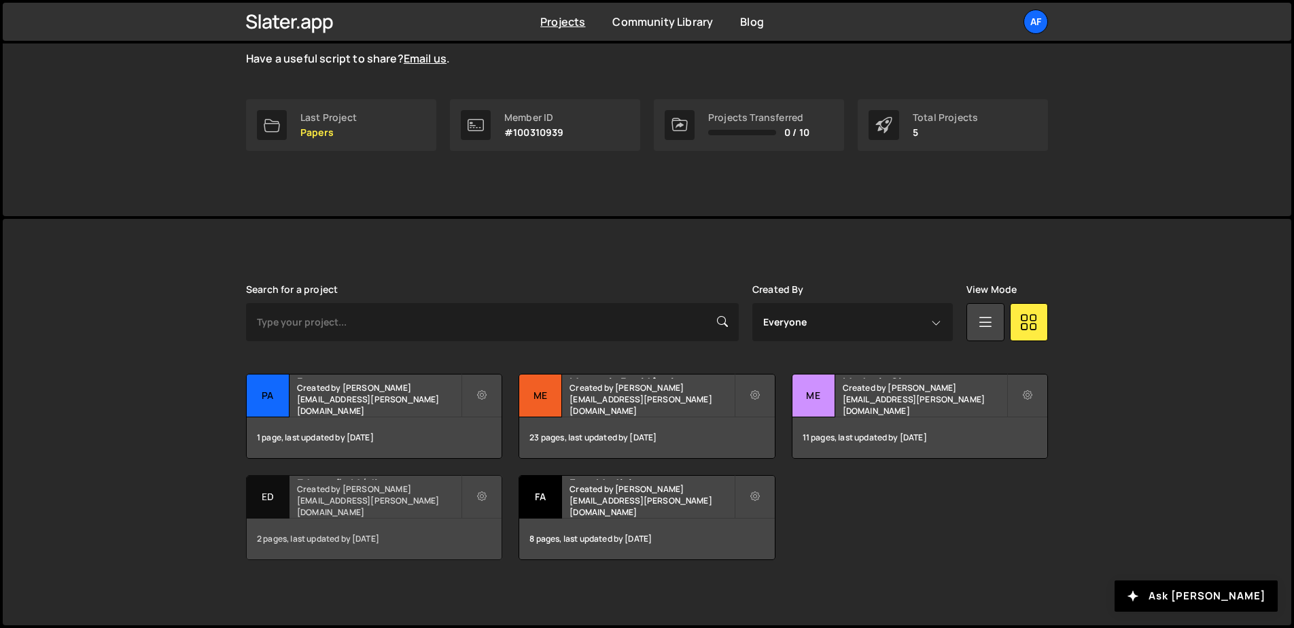
click at [396, 499] on div "Educação Médica Created by [PERSON_NAME][EMAIL_ADDRESS][PERSON_NAME][DOMAIN_NAM…" at bounding box center [374, 497] width 255 height 42
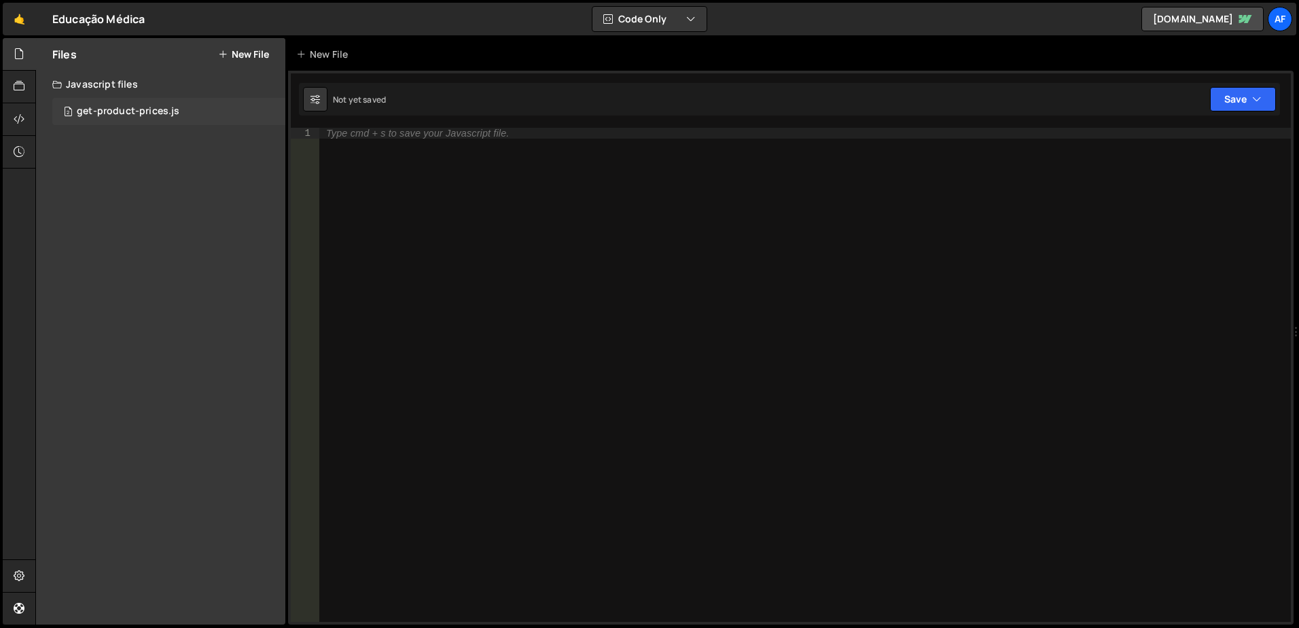
click at [174, 107] on div "get-product-prices.js" at bounding box center [128, 111] width 103 height 12
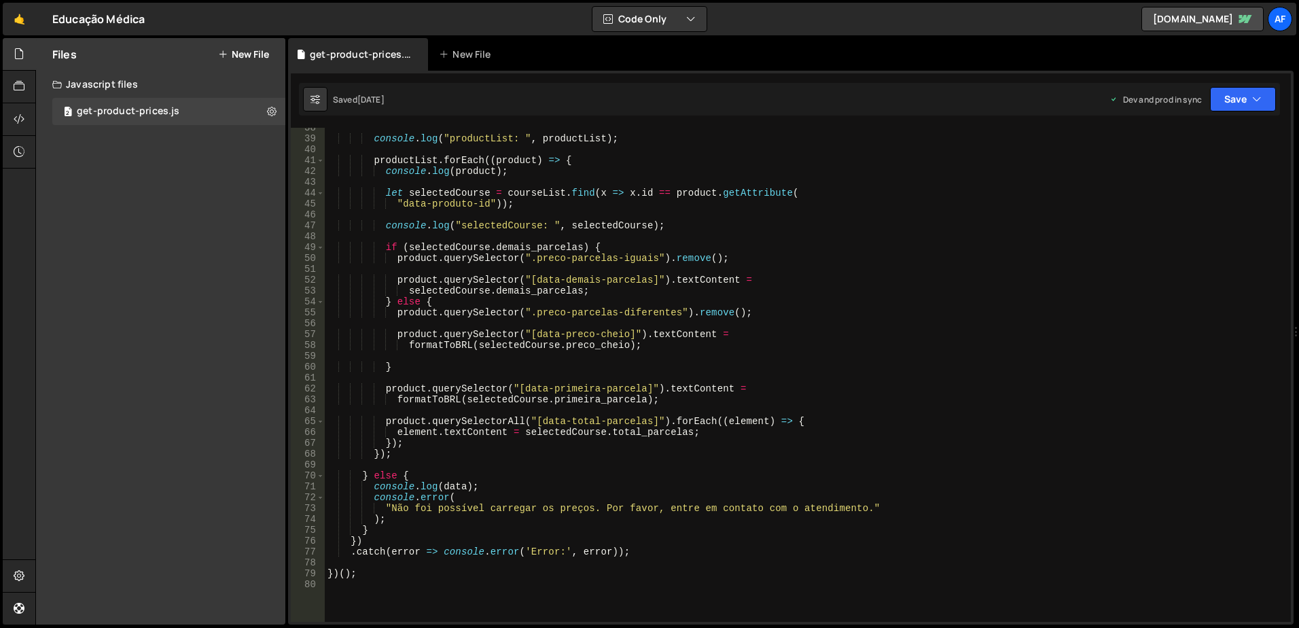
scroll to position [408, 0]
click at [444, 450] on div "console . log ( "productList: " , productList ) ; productList . forEach (( prod…" at bounding box center [805, 380] width 961 height 516
type textarea "product.querySelectorAll("[data-total-parcelas]").forEach((element) => {"
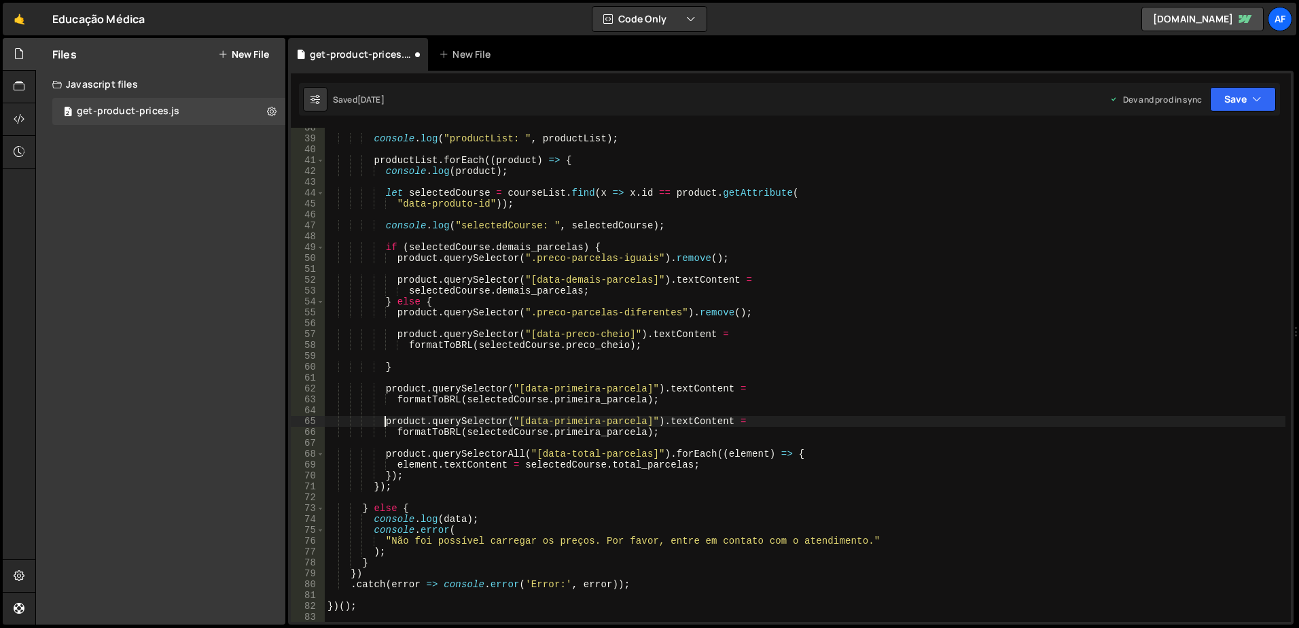
scroll to position [0, 3]
paste textarea "texto-desconto"
type textarea "formatToBRL(selectedCourse.primeira_parcela);"
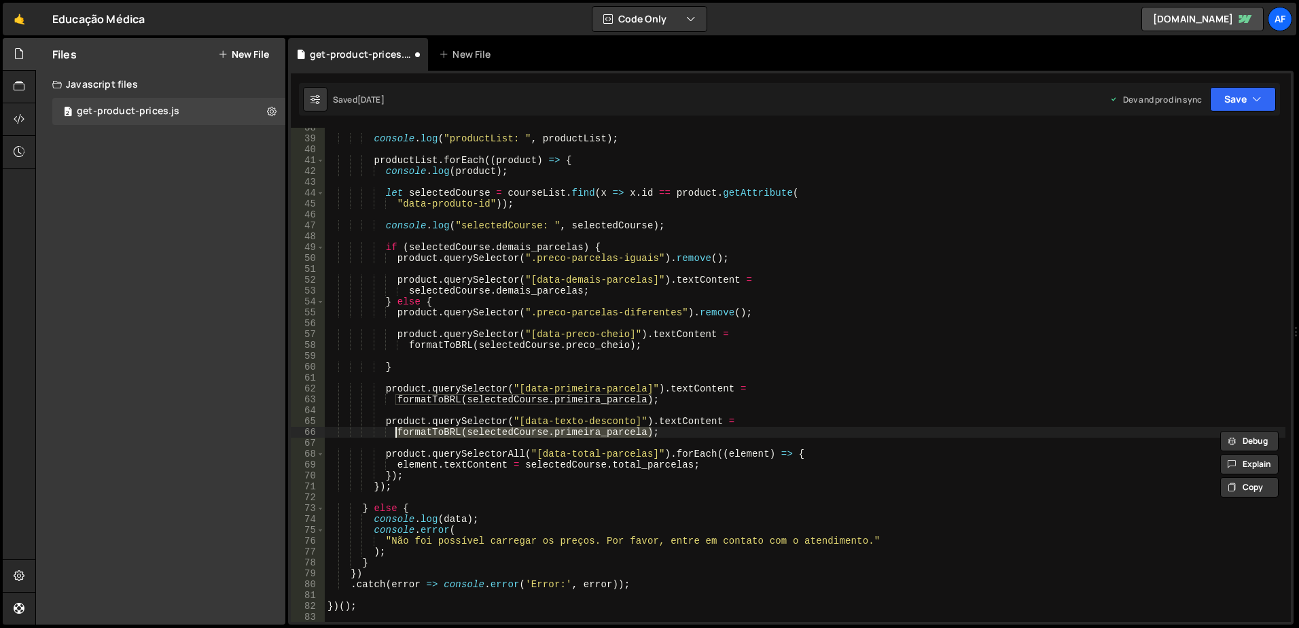
type textarea "product.querySelector("[data-texto-desconto]").textContent = formatToBRL(select…"
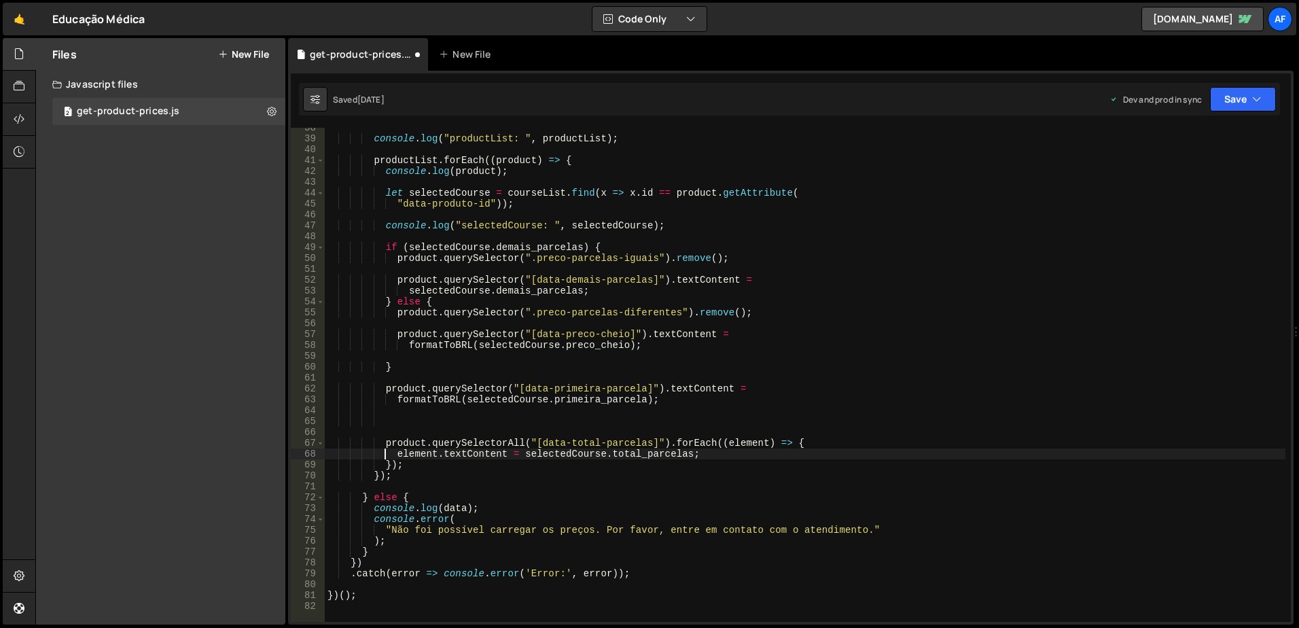
type textarea "});"
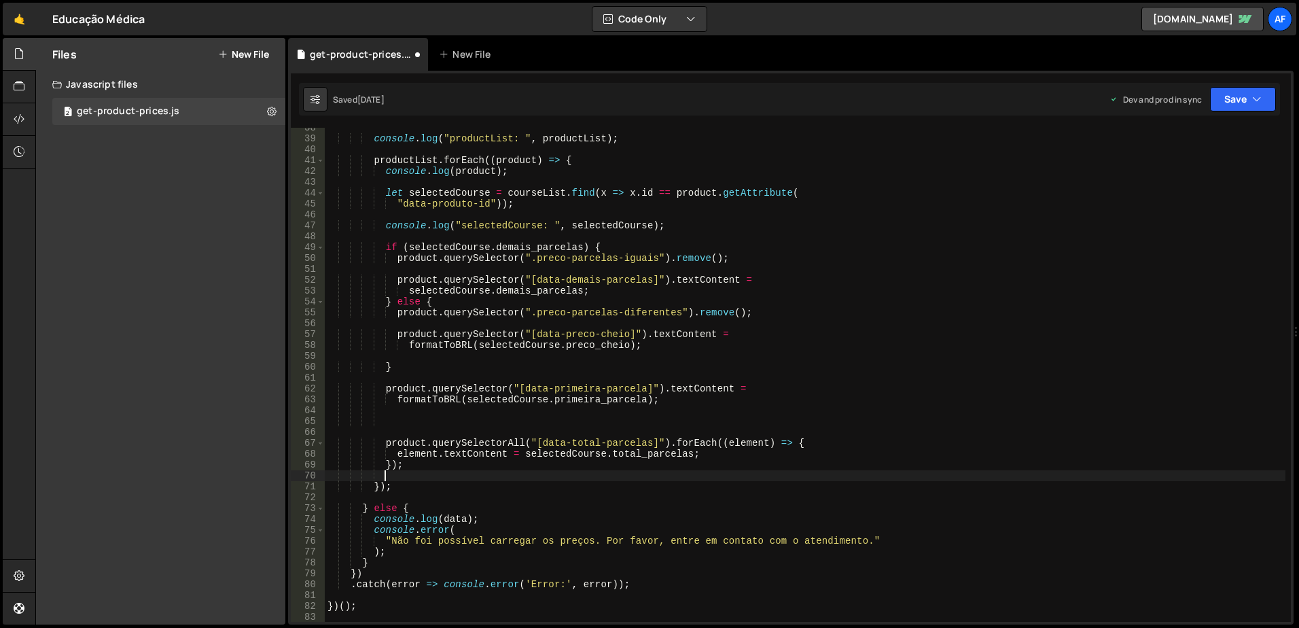
scroll to position [0, 3]
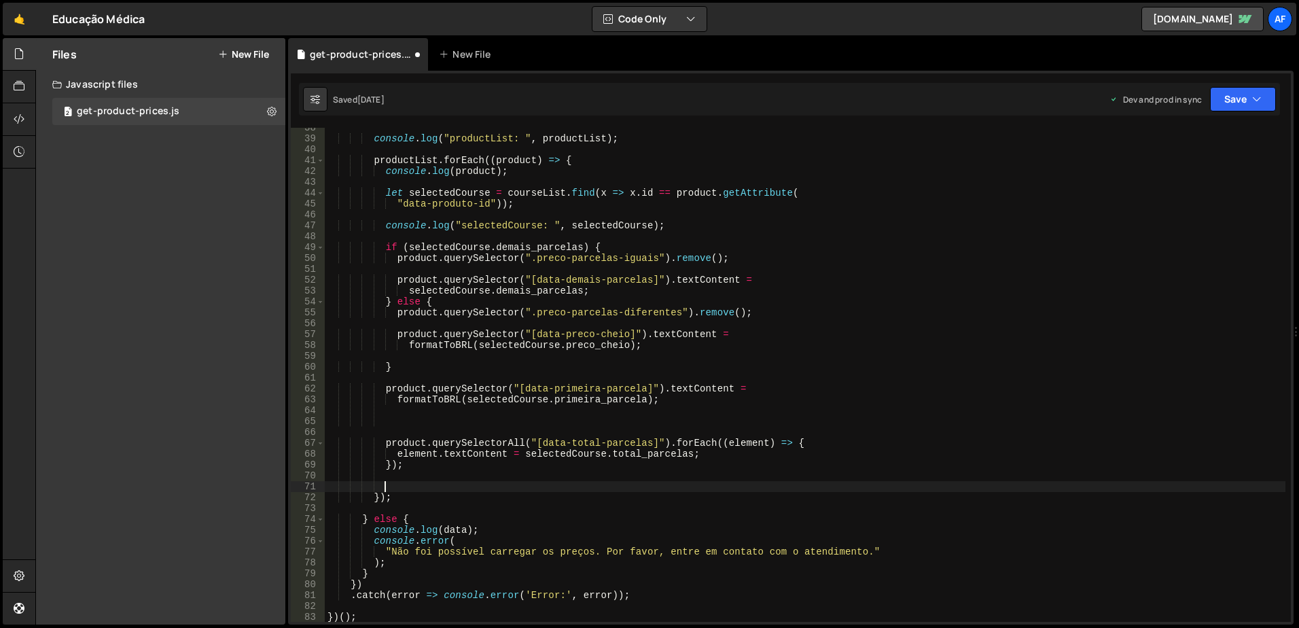
paste textarea "formatToBRL(selectedCourse.primeira_parcela);"
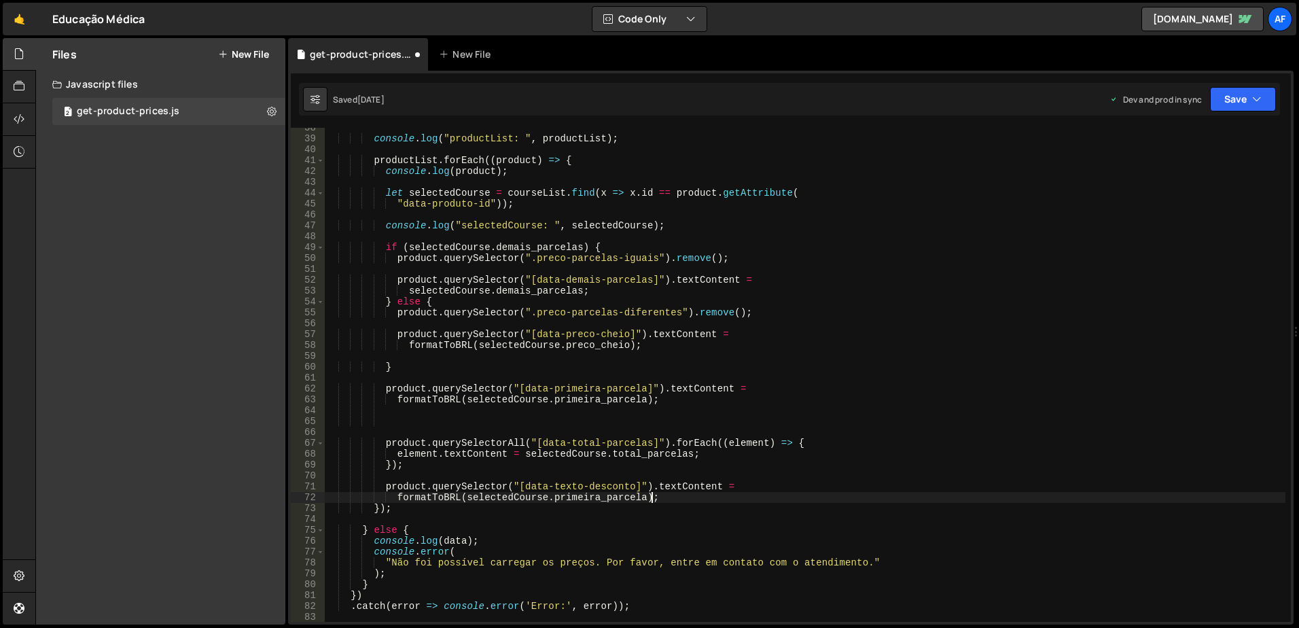
type textarea "product.querySelector("[data-texto-desconto]").textContent ="
type textarea "product.querySelectorAll("[data-total-parcelas]").forEach((element) => {"
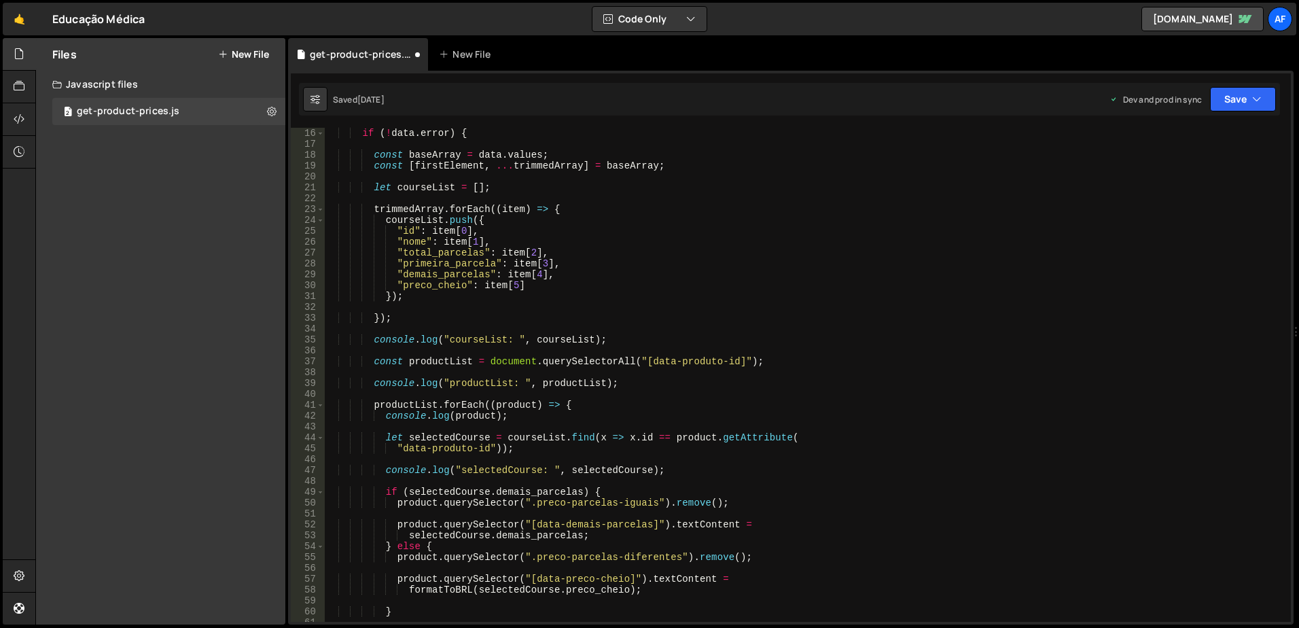
scroll to position [163, 0]
click at [559, 285] on div "if ( ! data . error ) { const baseArray = data . values ; const [ firstElement …" at bounding box center [805, 386] width 961 height 516
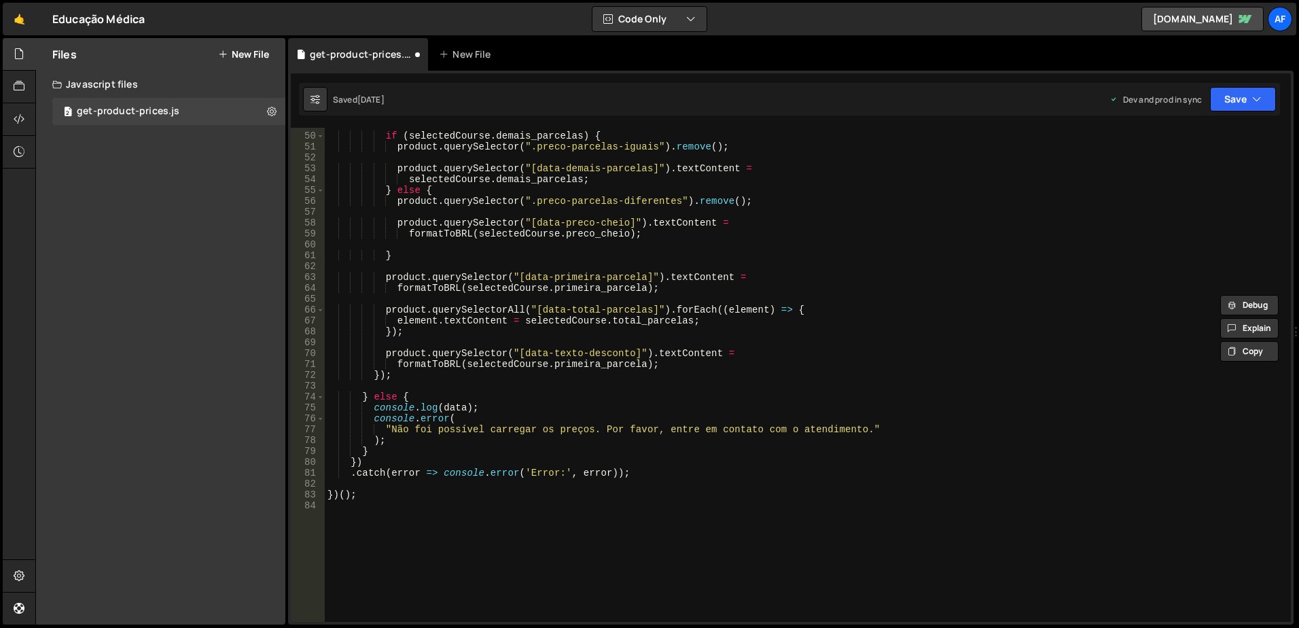
scroll to position [530, 0]
click at [540, 352] on div "if ( selectedCourse . demais_parcelas ) { product . querySelector ( ".preco-par…" at bounding box center [805, 378] width 961 height 516
drag, startPoint x: 540, startPoint y: 352, endPoint x: 609, endPoint y: 353, distance: 68.6
click at [609, 353] on div "if ( selectedCourse . demais_parcelas ) { product . querySelector ( ".preco-par…" at bounding box center [805, 378] width 961 height 516
click at [615, 369] on div "if ( selectedCourse . demais_parcelas ) { product . querySelector ( ".preco-par…" at bounding box center [805, 378] width 961 height 516
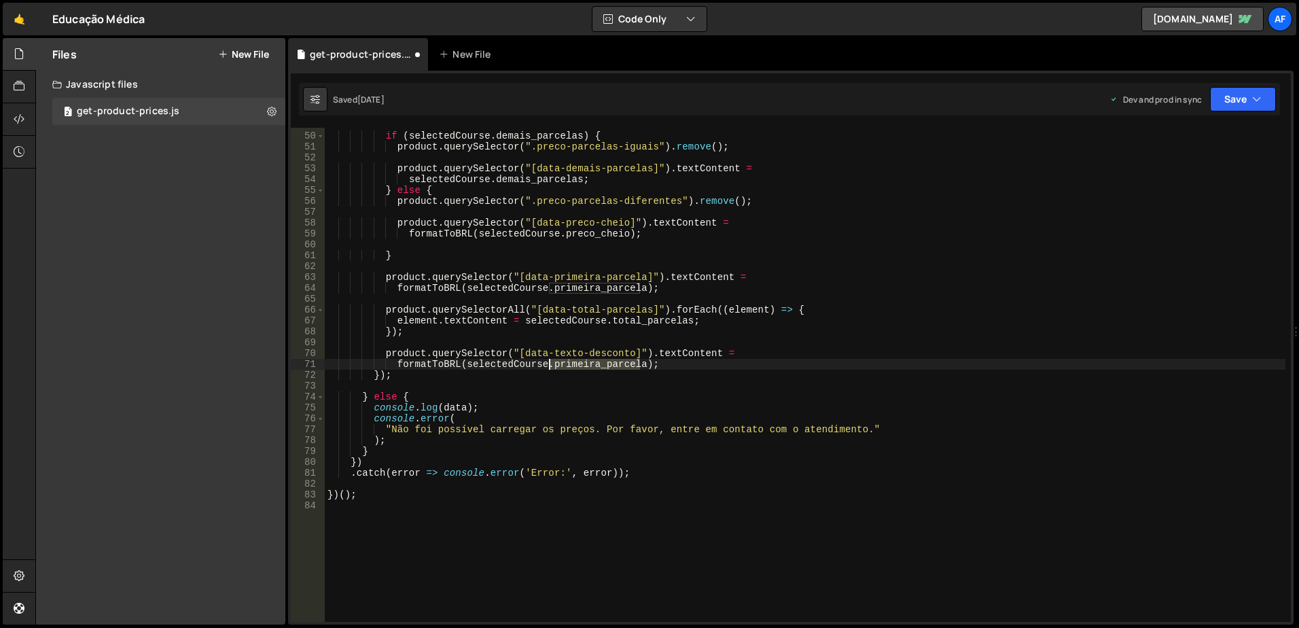
drag, startPoint x: 615, startPoint y: 369, endPoint x: 579, endPoint y: 368, distance: 36.0
click at [579, 368] on div "if ( selectedCourse . demais_parcelas ) { product . querySelector ( ".preco-par…" at bounding box center [805, 378] width 961 height 516
paste textarea "texto_desconto"
click at [764, 366] on div "if ( selectedCourse . demais_parcelas ) { product . querySelector ( ".preco-par…" at bounding box center [805, 378] width 961 height 516
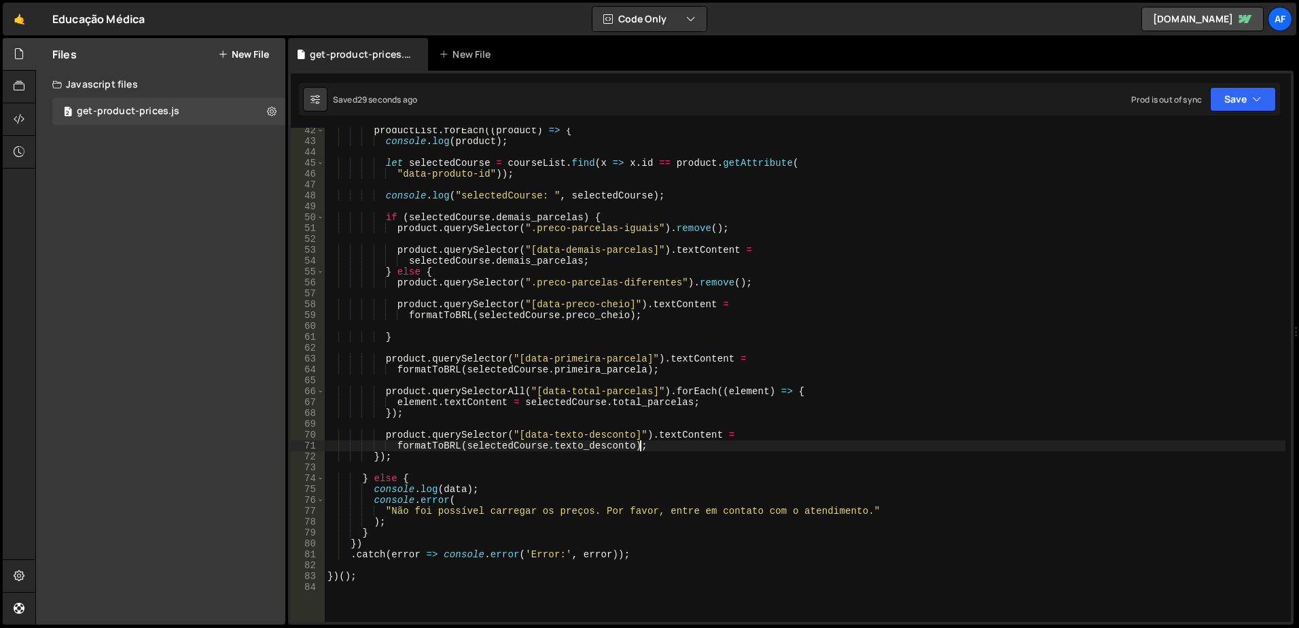
scroll to position [448, 0]
click at [506, 403] on div "productList . forEach (( product ) => { console . log ( product ) ; let selecte…" at bounding box center [805, 383] width 961 height 516
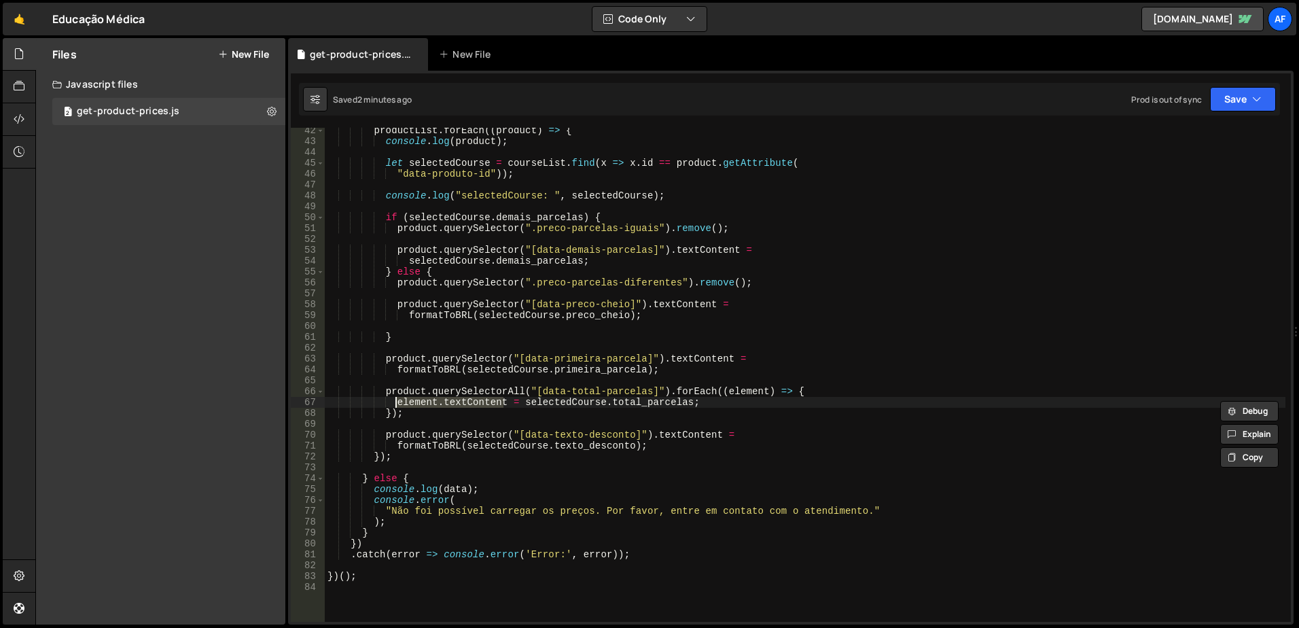
scroll to position [408, 0]
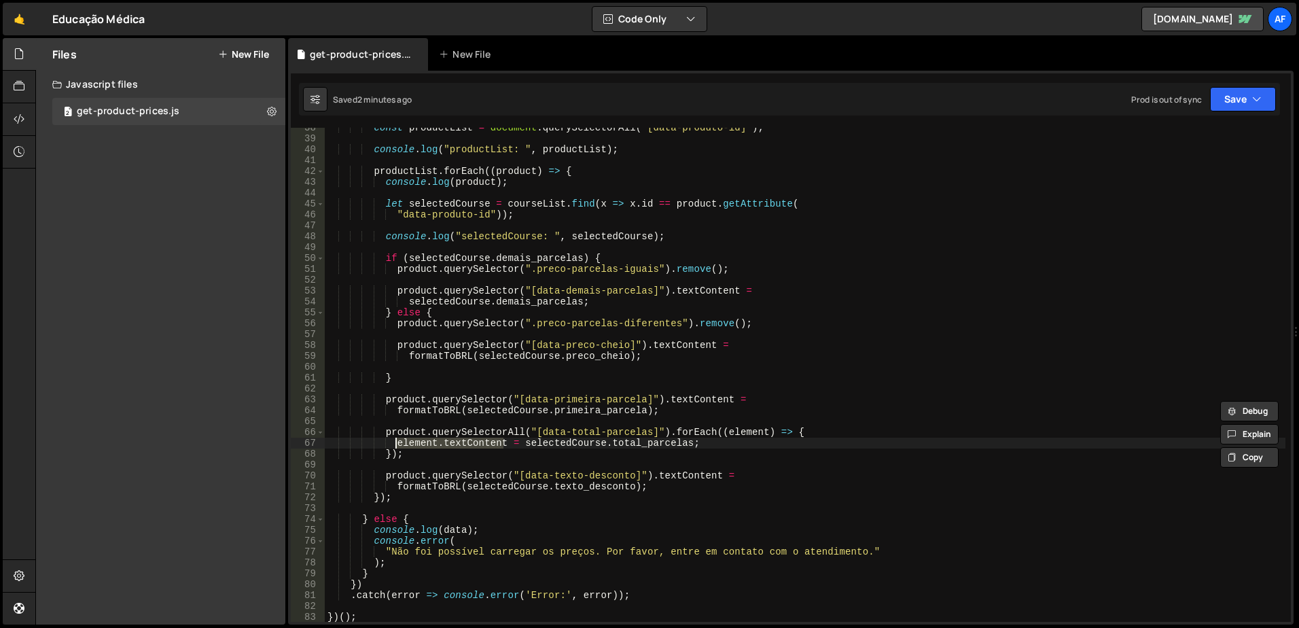
click at [440, 487] on div "const productList = document . querySelectorAll ( "[data-produto-id]" ) ; conso…" at bounding box center [805, 380] width 961 height 516
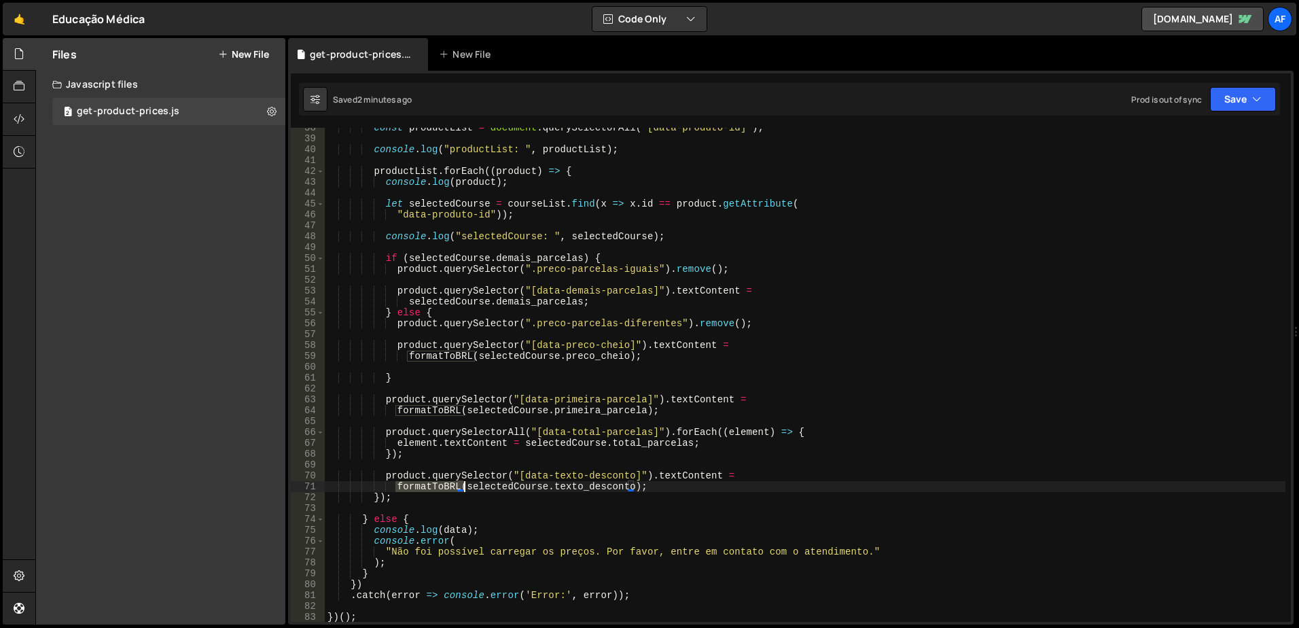
drag, startPoint x: 440, startPoint y: 487, endPoint x: 461, endPoint y: 487, distance: 21.7
click at [461, 487] on div "const productList = document . querySelectorAll ( "[data-produto-id]" ) ; conso…" at bounding box center [805, 380] width 961 height 516
type textarea "selectedCourse.texto_desconto;"
click at [1233, 105] on button "Save" at bounding box center [1243, 99] width 66 height 24
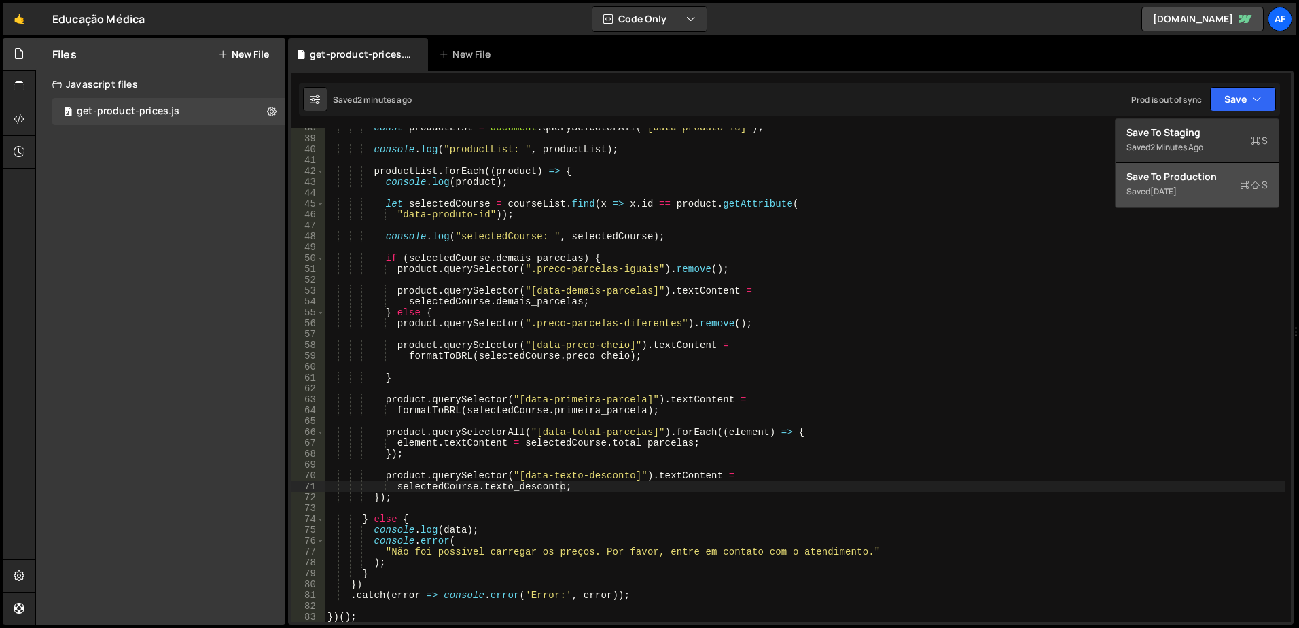
click at [1192, 177] on div "Save to Production S" at bounding box center [1197, 177] width 141 height 14
